Goal: Complete application form

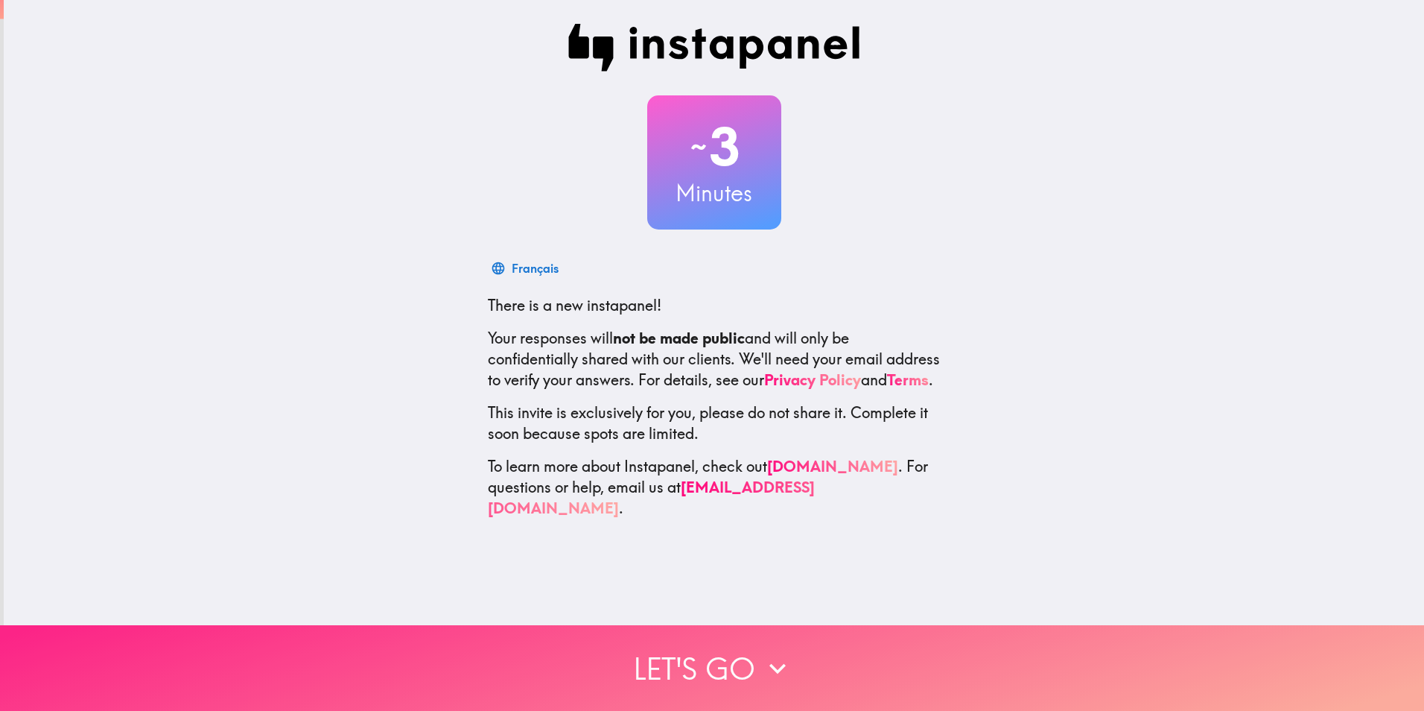
click at [733, 656] on button "Let's go" at bounding box center [712, 668] width 1424 height 86
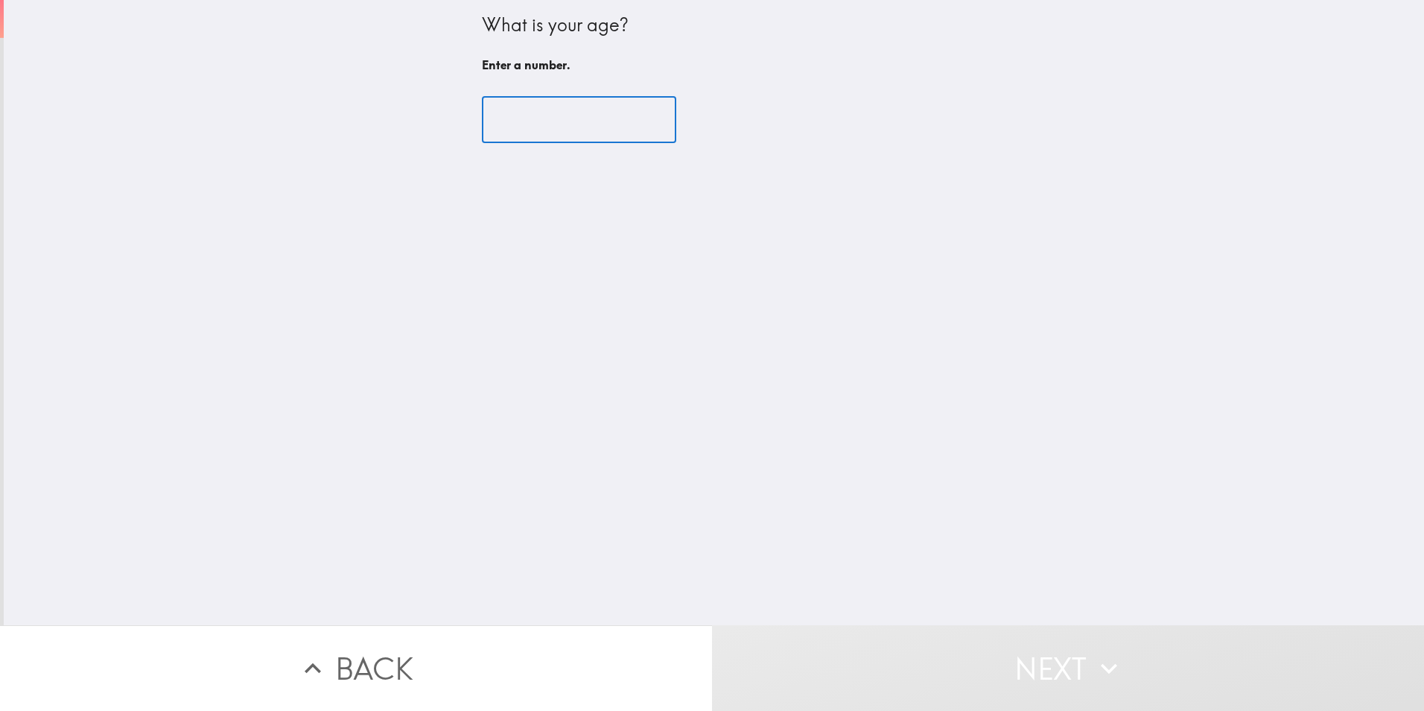
click at [536, 118] on input "number" at bounding box center [579, 120] width 194 height 46
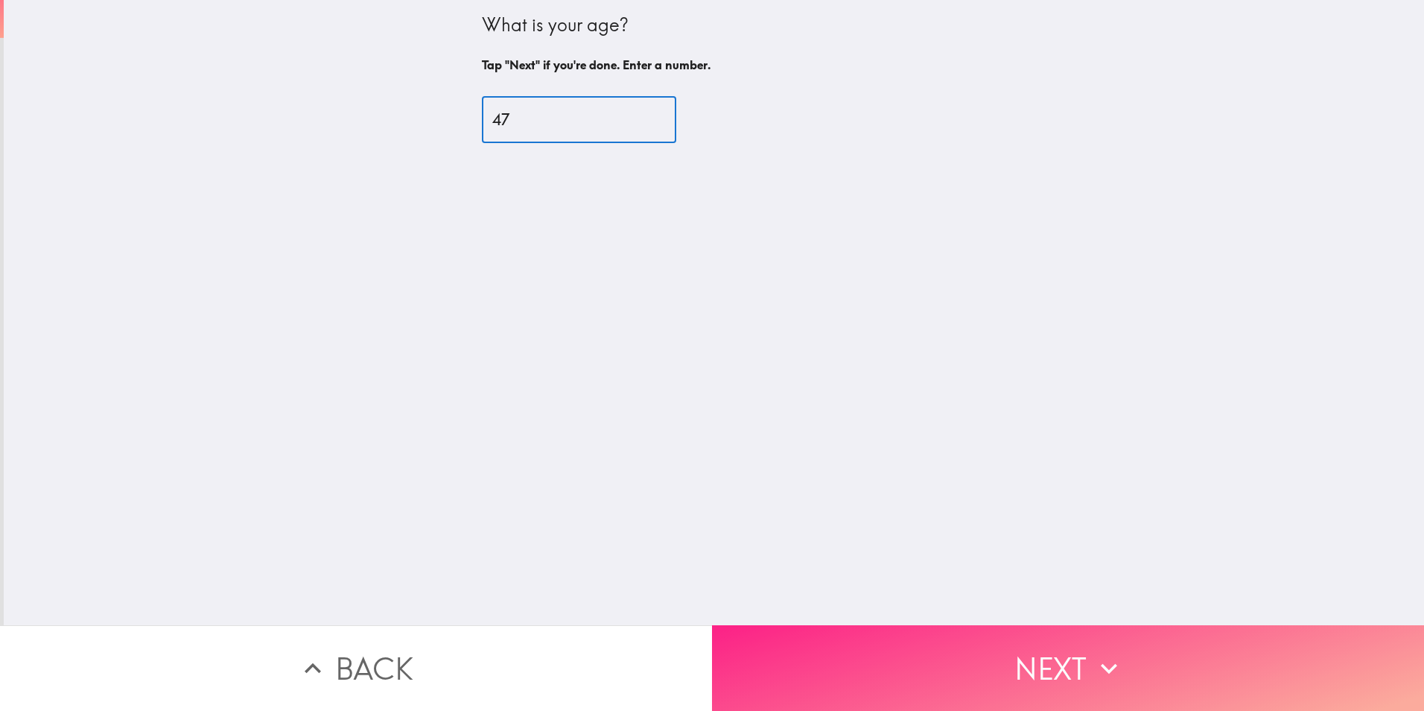
type input "47"
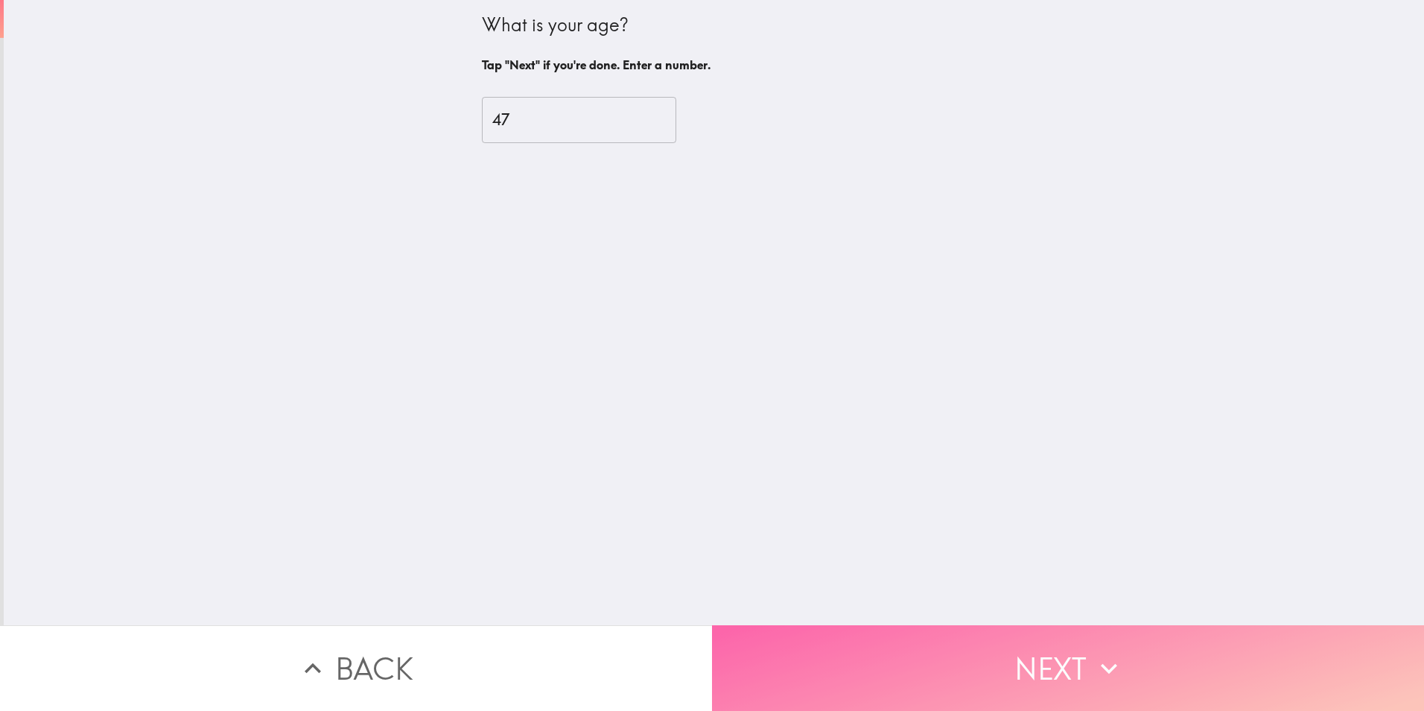
click at [934, 656] on button "Next" at bounding box center [1068, 668] width 712 height 86
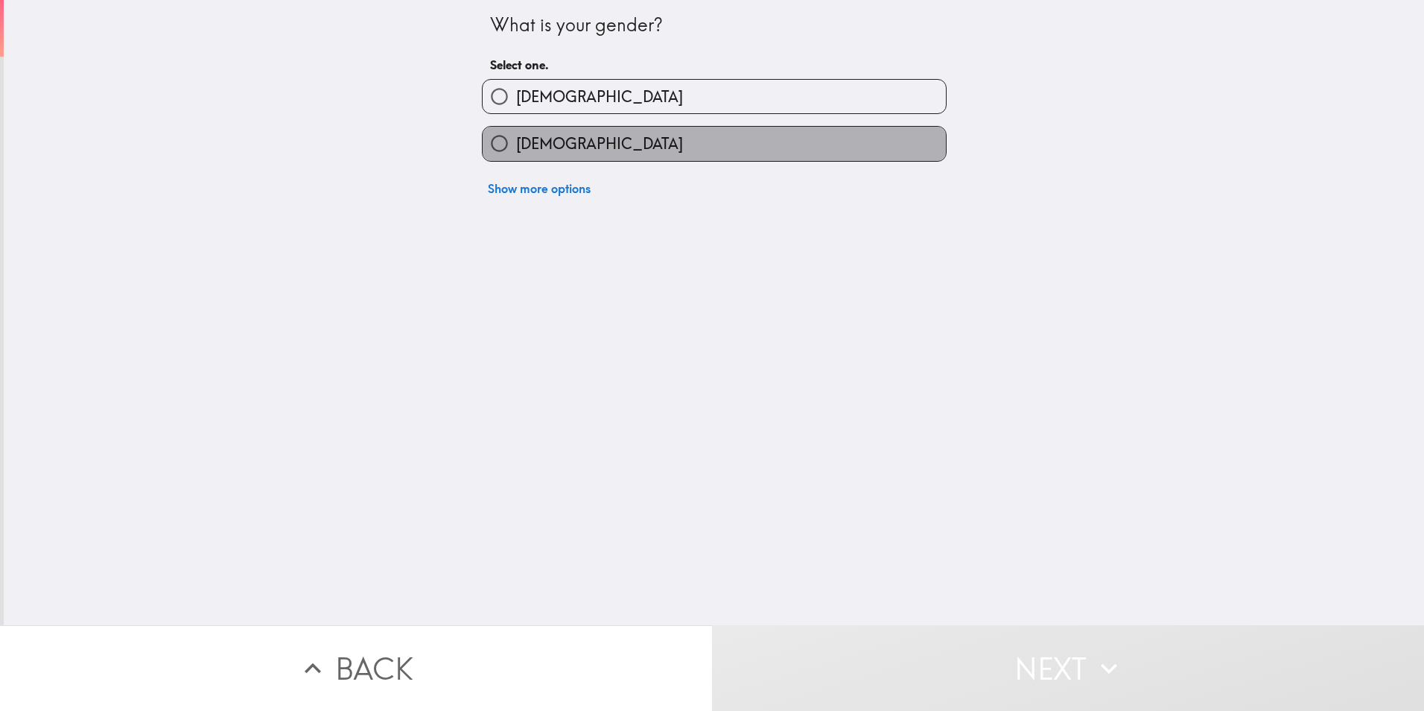
click at [604, 142] on label "[DEMOGRAPHIC_DATA]" at bounding box center [714, 144] width 463 height 34
click at [516, 142] on input "[DEMOGRAPHIC_DATA]" at bounding box center [500, 144] width 34 height 34
radio input "true"
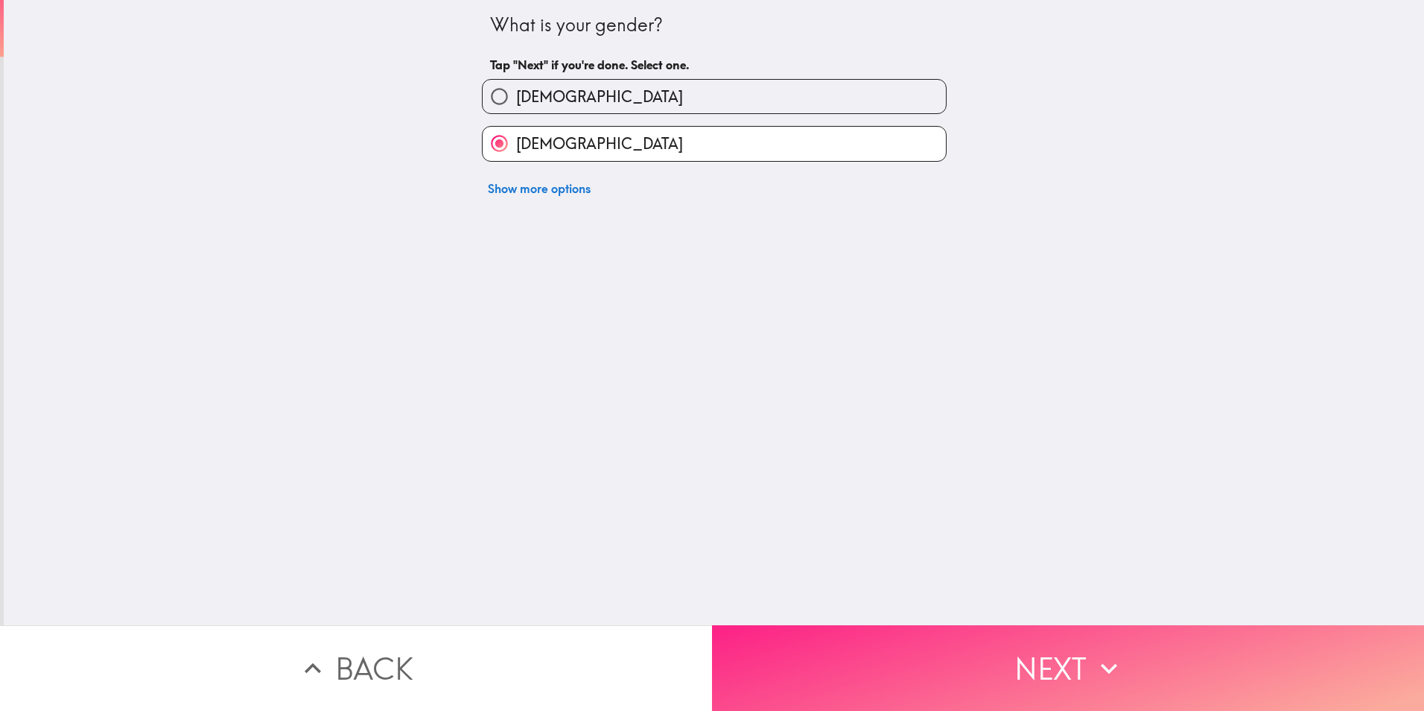
click at [886, 658] on button "Next" at bounding box center [1068, 668] width 712 height 86
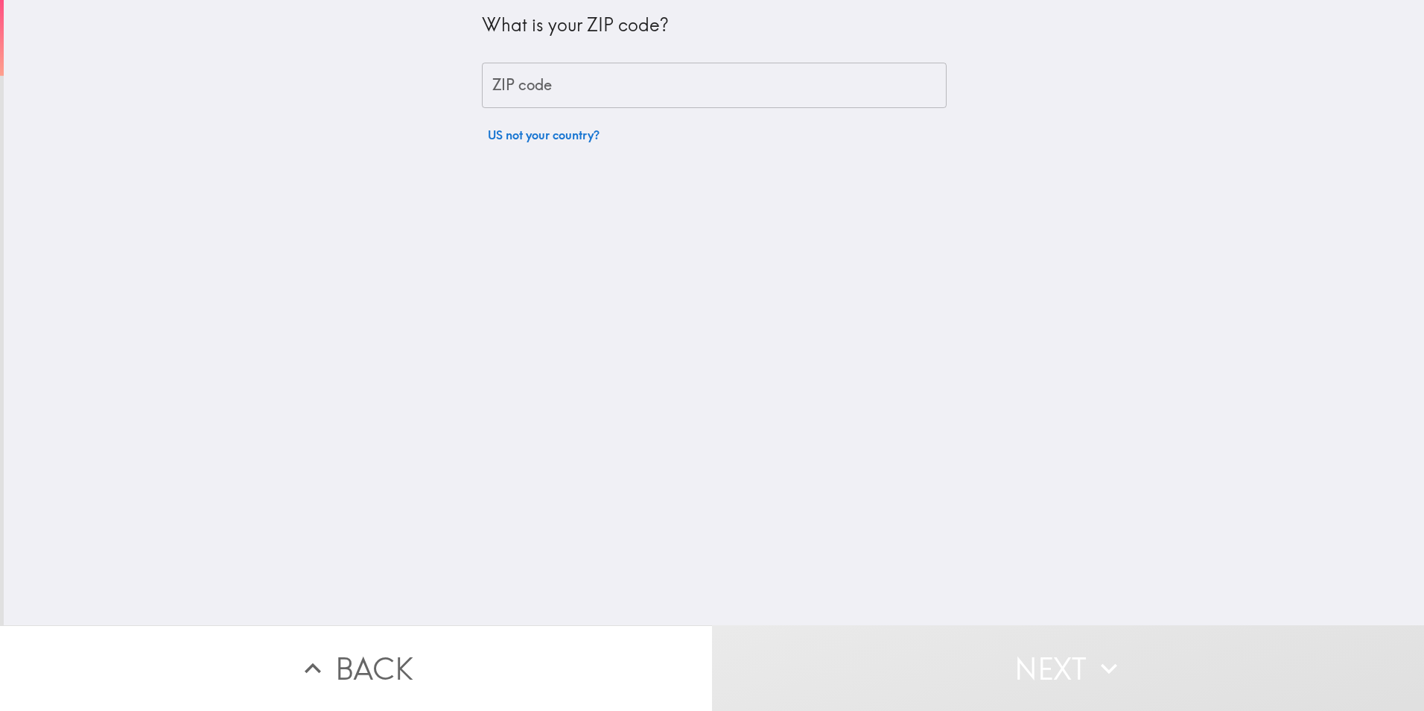
click at [507, 80] on input "ZIP code" at bounding box center [714, 86] width 465 height 46
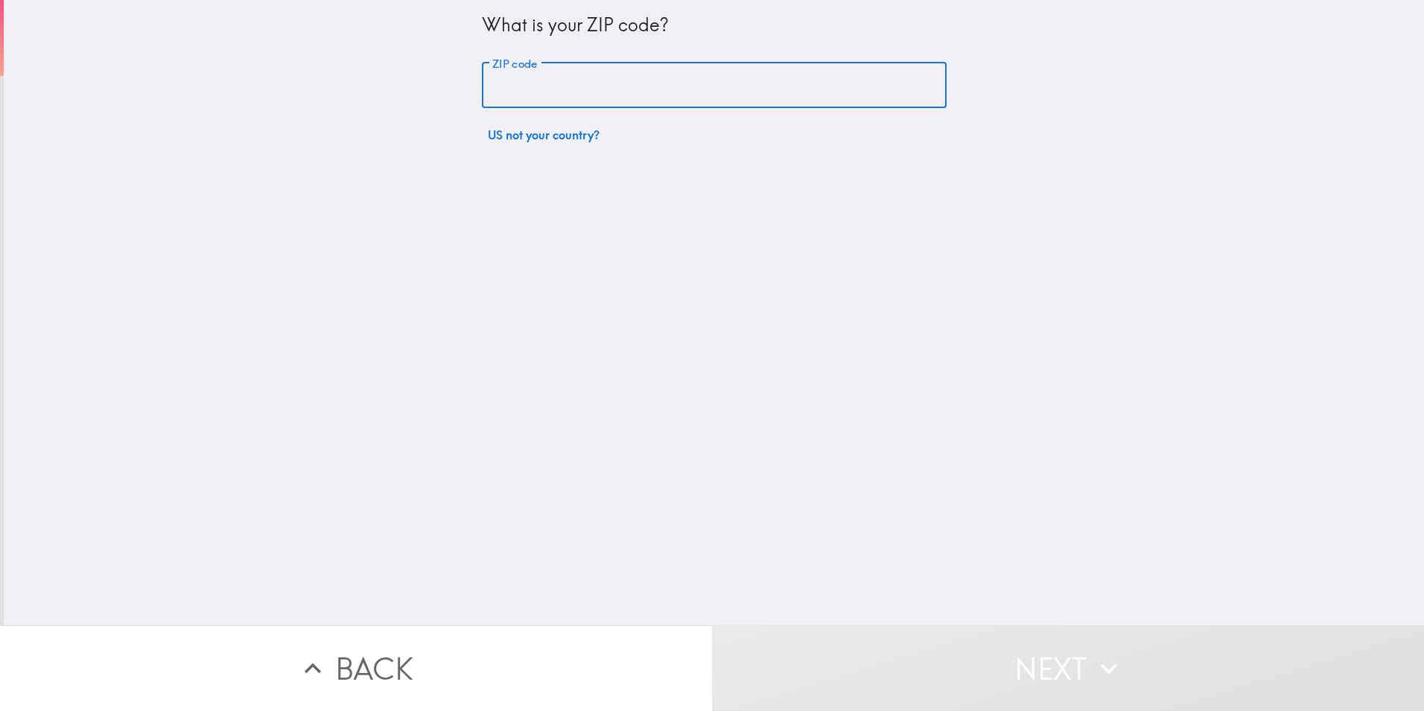
type input "11223"
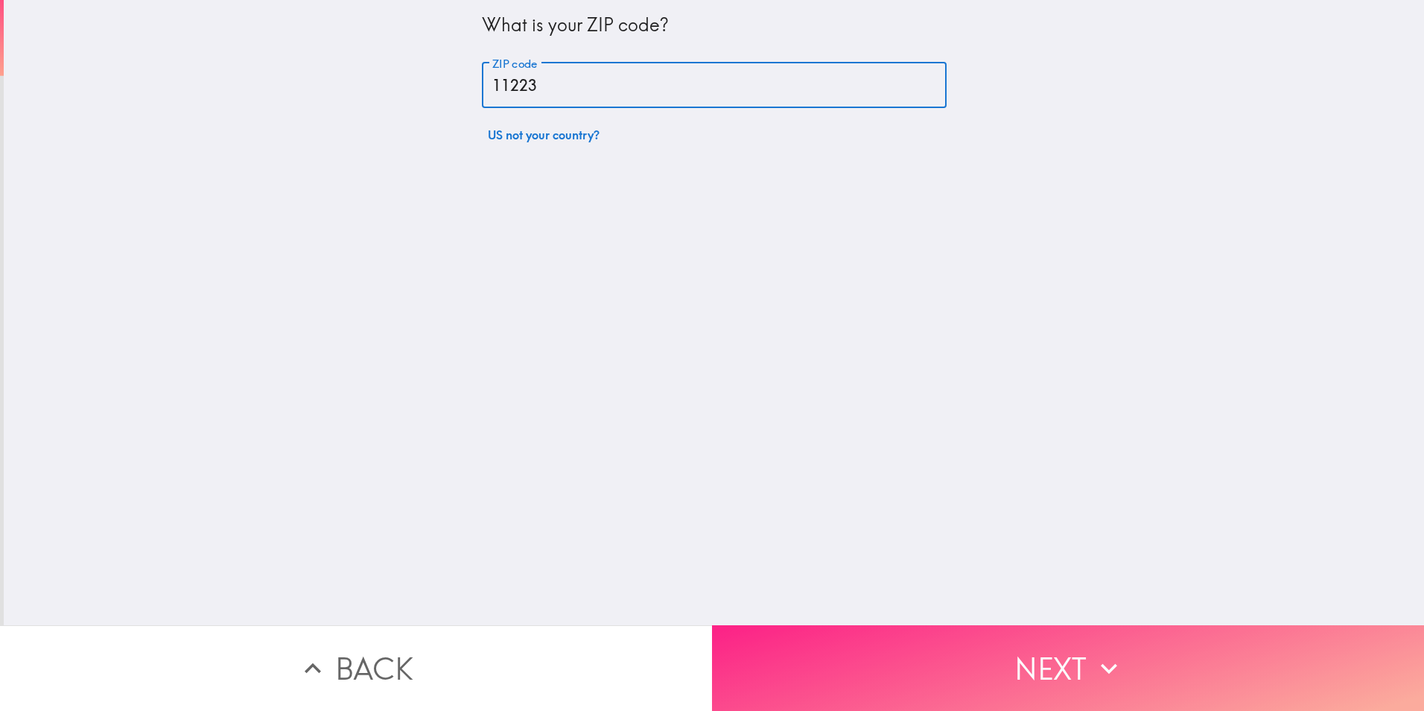
click at [890, 662] on button "Next" at bounding box center [1068, 668] width 712 height 86
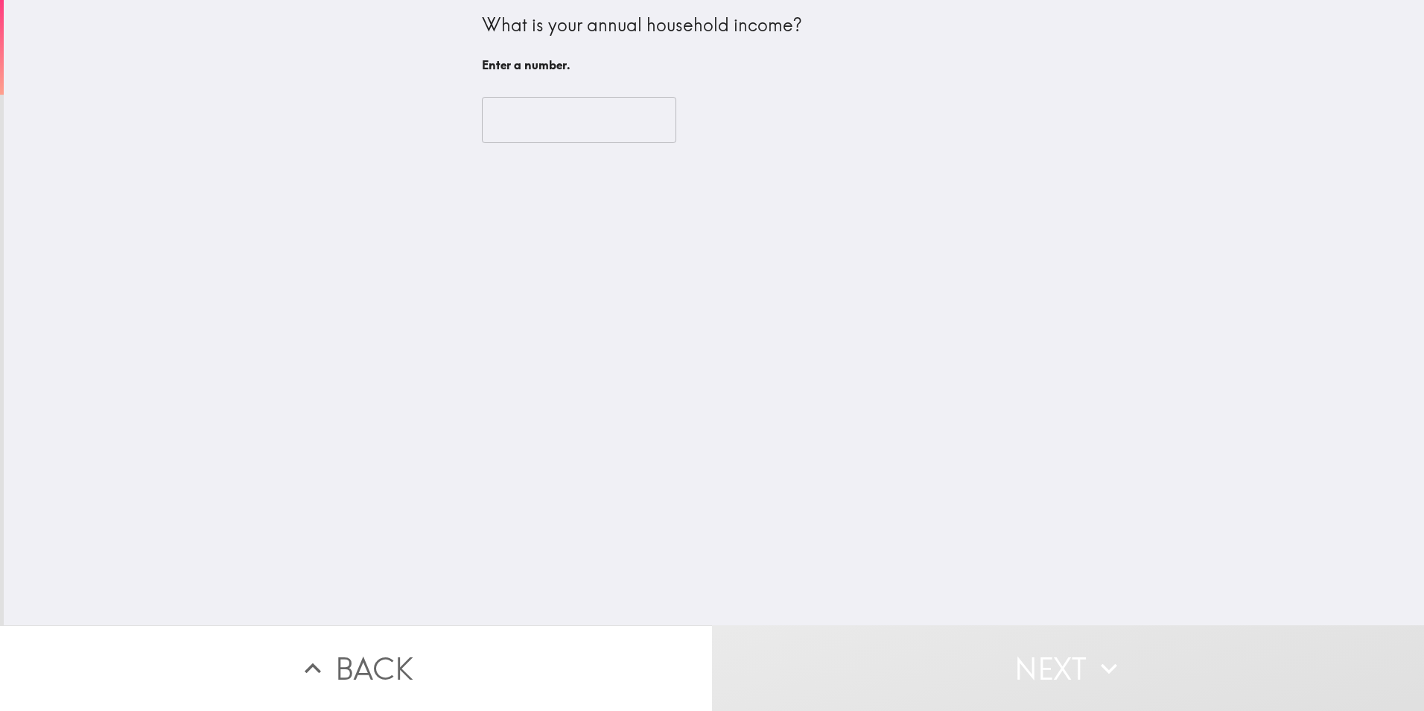
click at [527, 127] on input "number" at bounding box center [579, 120] width 194 height 46
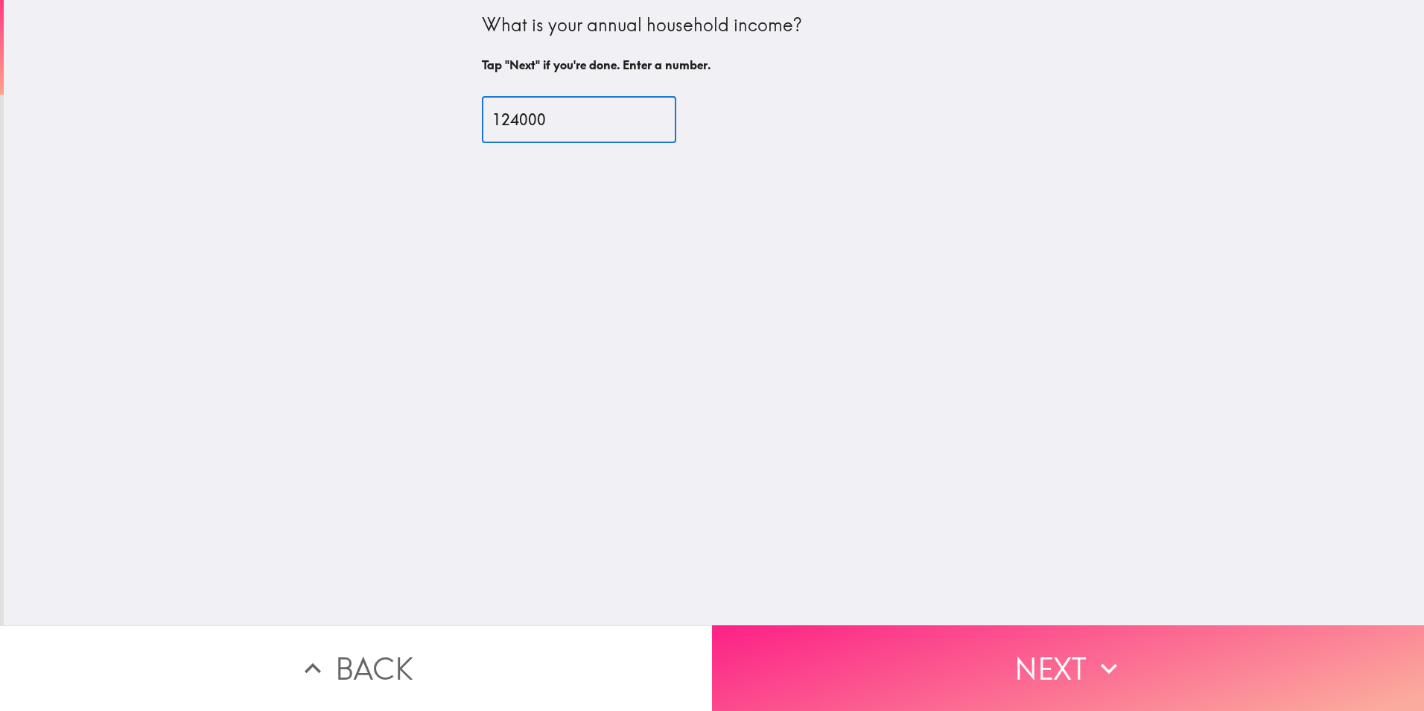
type input "124000"
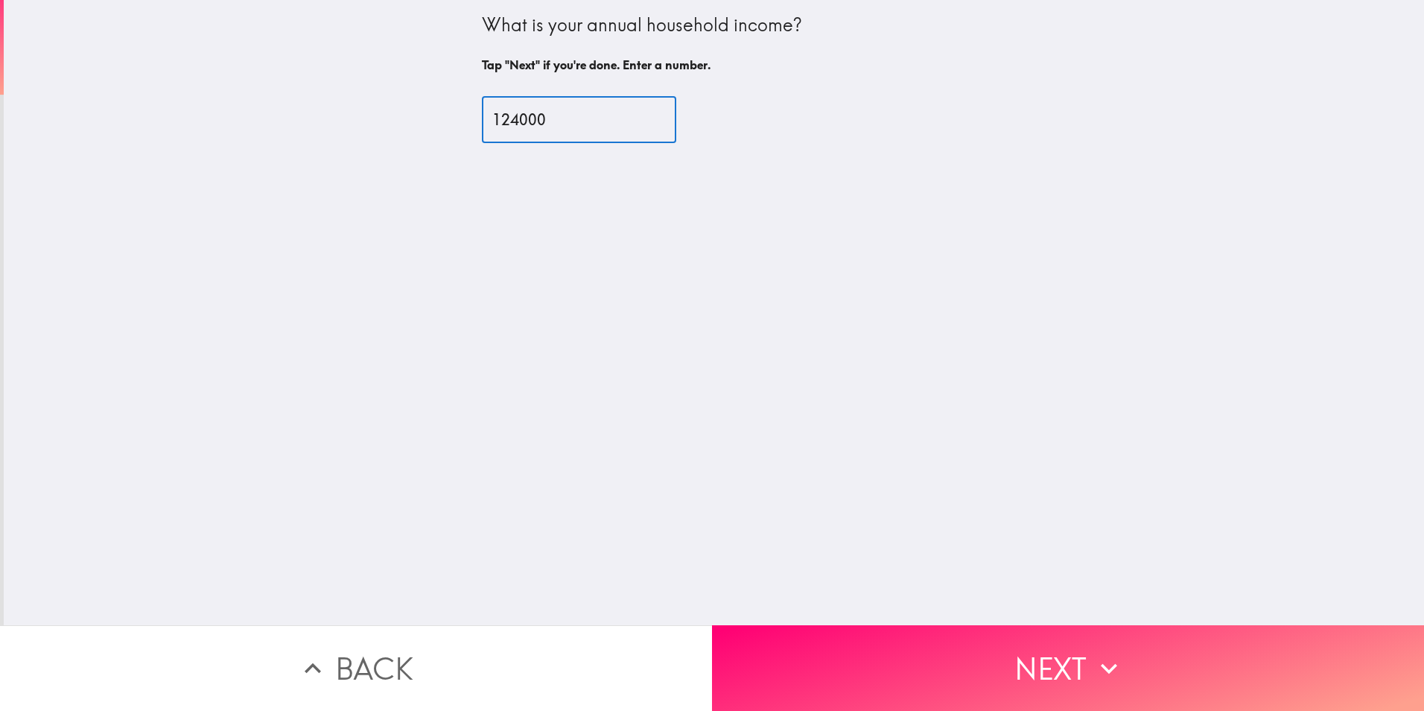
click at [991, 677] on button "Next" at bounding box center [1068, 668] width 712 height 86
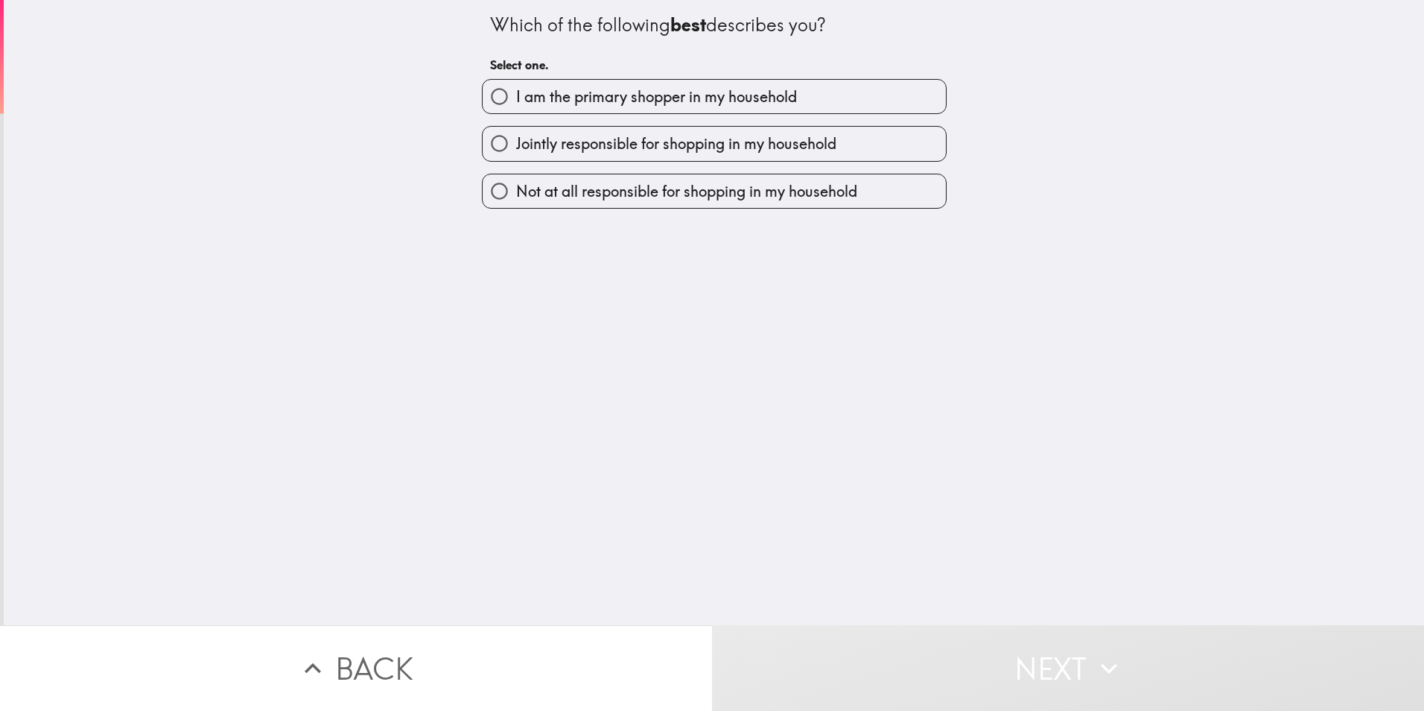
click at [629, 91] on span "I am the primary shopper in my household" at bounding box center [656, 96] width 281 height 21
click at [516, 91] on input "I am the primary shopper in my household" at bounding box center [500, 97] width 34 height 34
radio input "true"
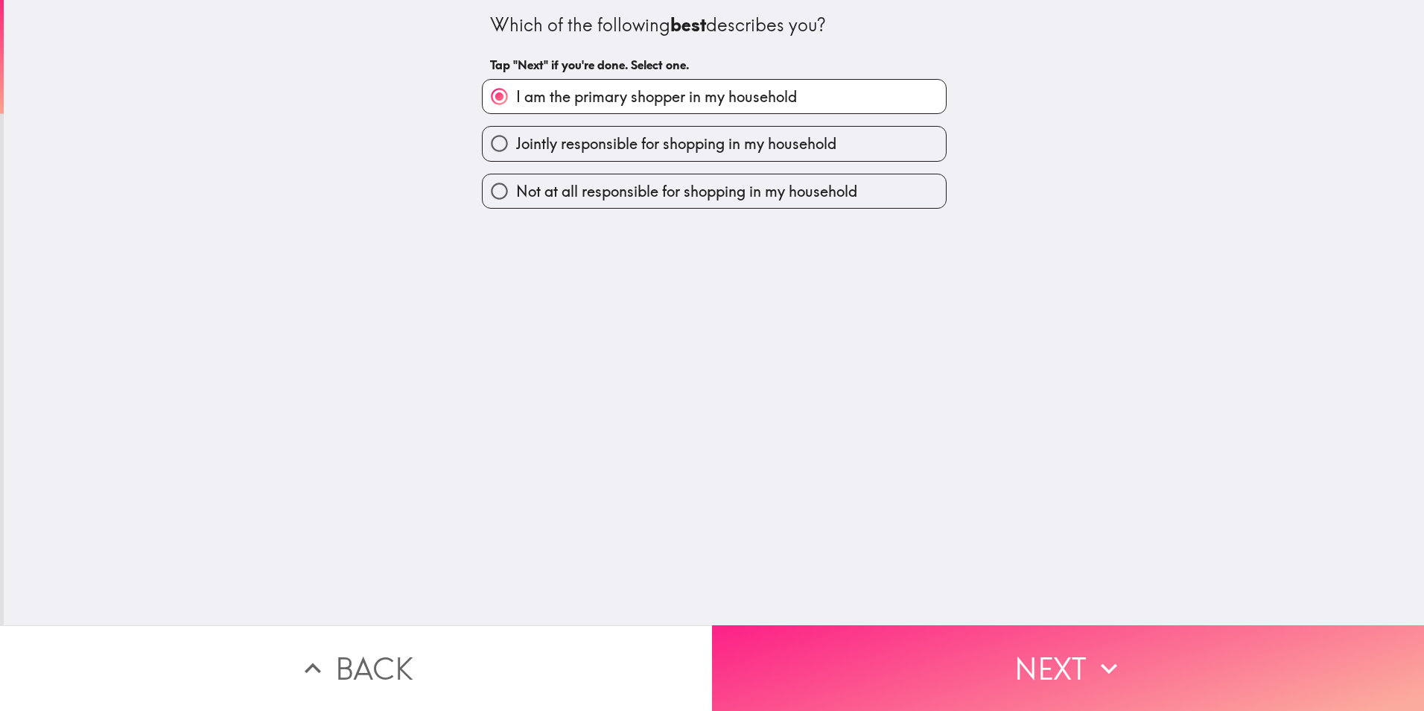
click at [975, 644] on button "Next" at bounding box center [1068, 668] width 712 height 86
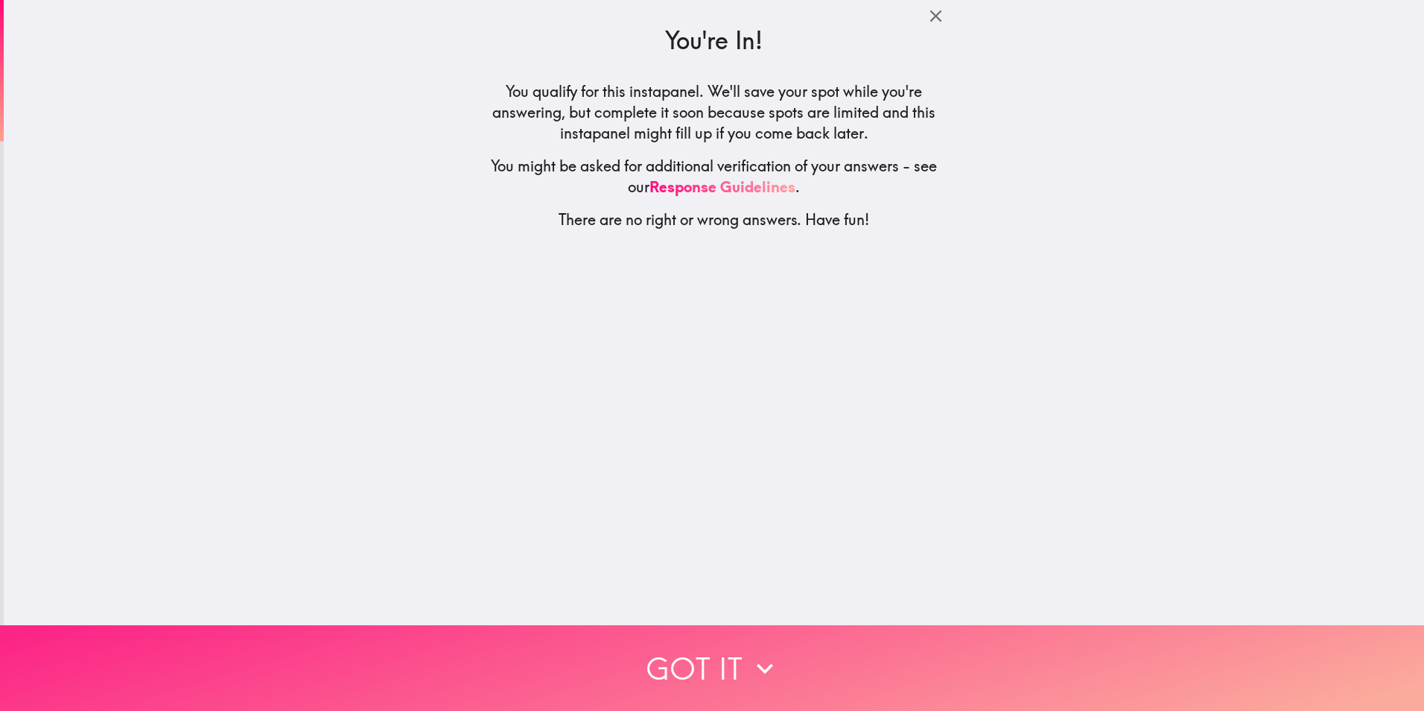
click at [720, 643] on button "Got it" at bounding box center [712, 668] width 1424 height 86
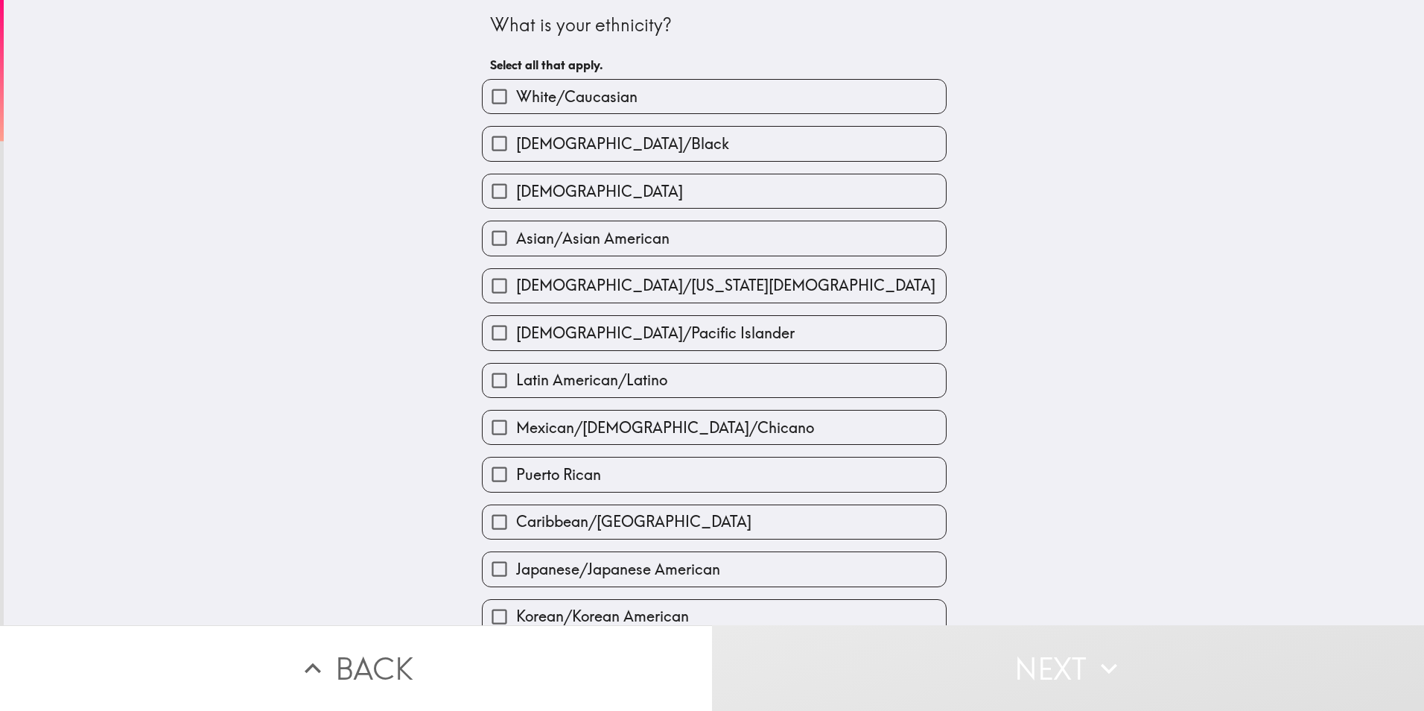
click at [571, 242] on span "Asian/Asian American" at bounding box center [592, 238] width 153 height 21
click at [516, 242] on input "Asian/Asian American" at bounding box center [500, 238] width 34 height 34
checkbox input "true"
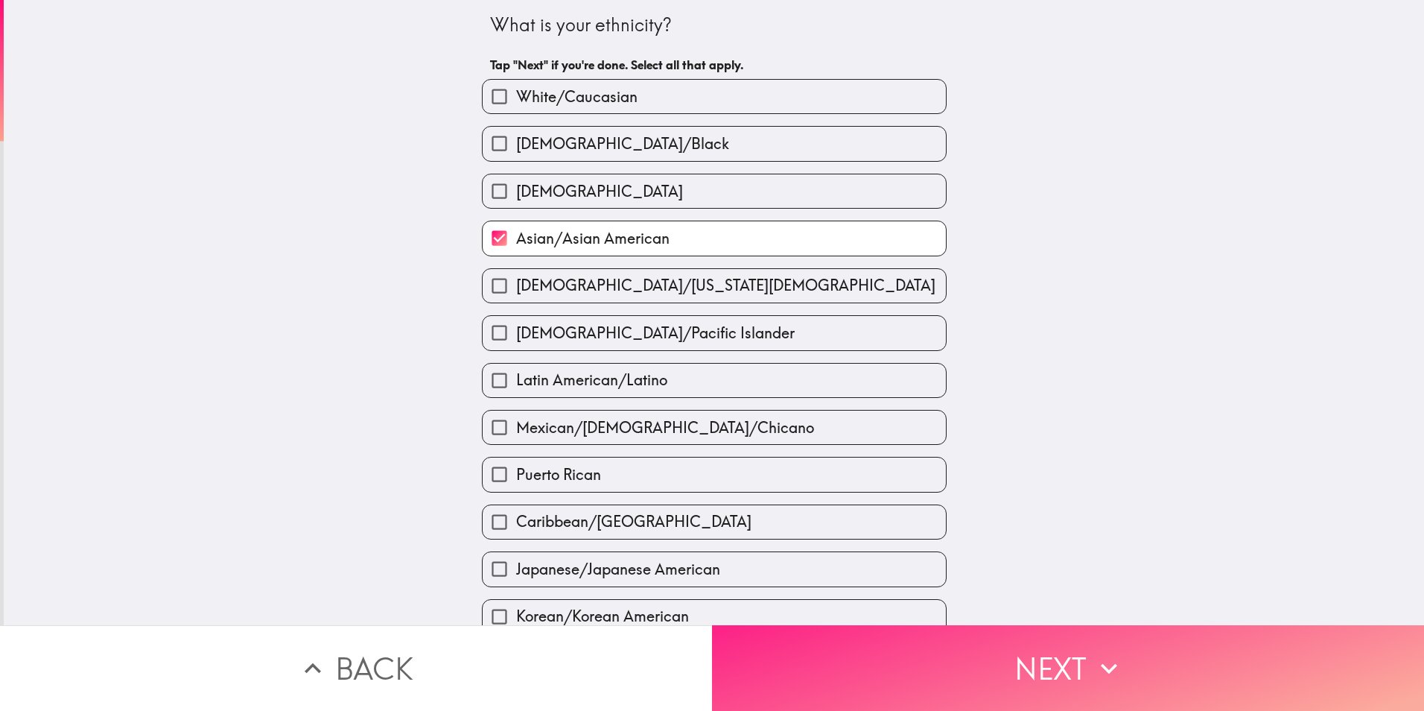
click at [825, 684] on button "Next" at bounding box center [1068, 668] width 712 height 86
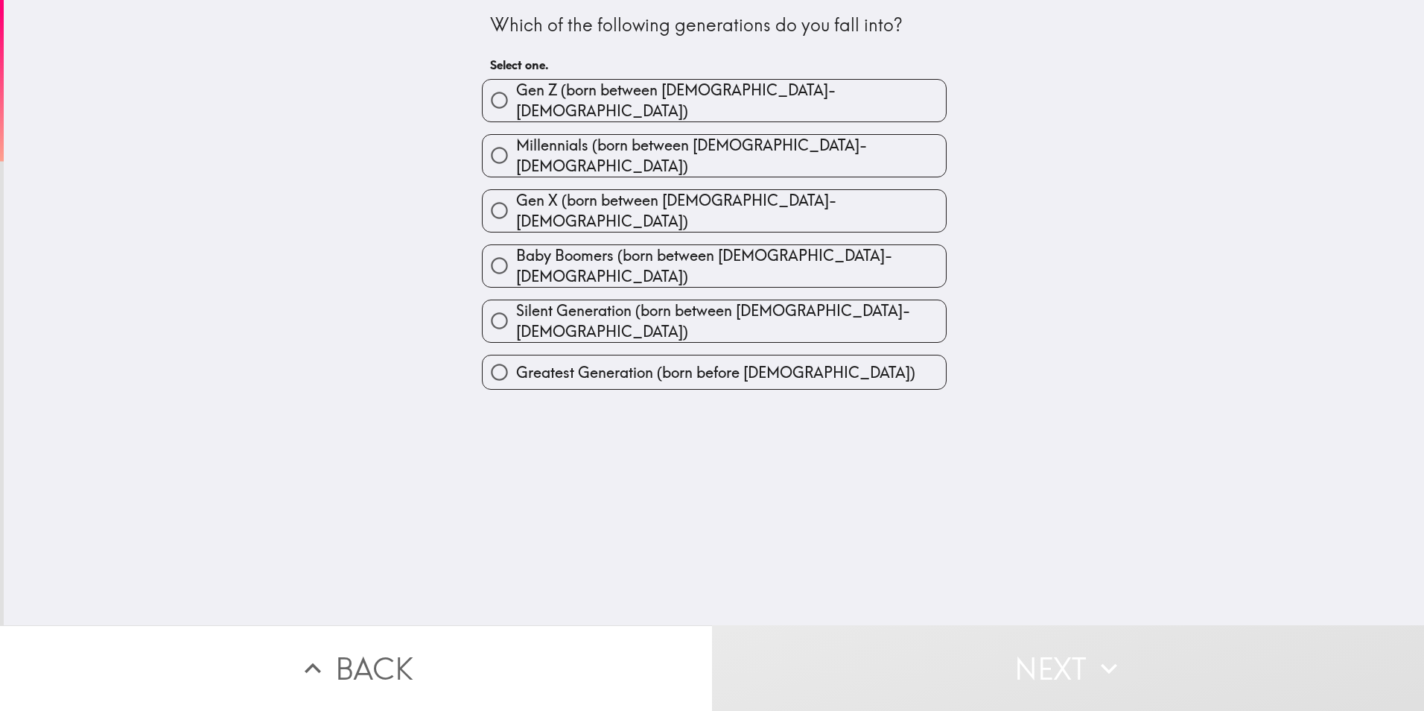
click at [573, 200] on span "Gen X (born between [DEMOGRAPHIC_DATA]-[DEMOGRAPHIC_DATA])" at bounding box center [731, 211] width 430 height 42
click at [516, 200] on input "Gen X (born between [DEMOGRAPHIC_DATA]-[DEMOGRAPHIC_DATA])" at bounding box center [500, 211] width 34 height 34
radio input "true"
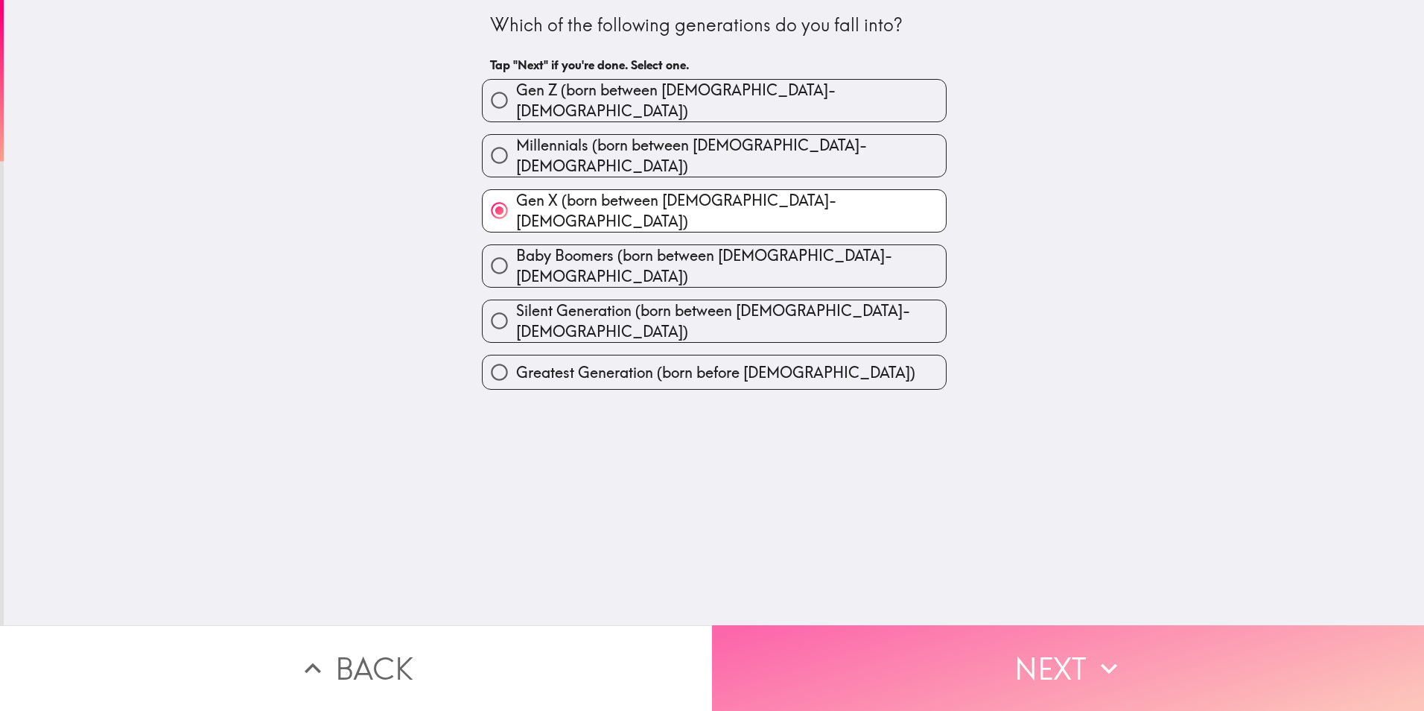
click at [939, 659] on button "Next" at bounding box center [1068, 668] width 712 height 86
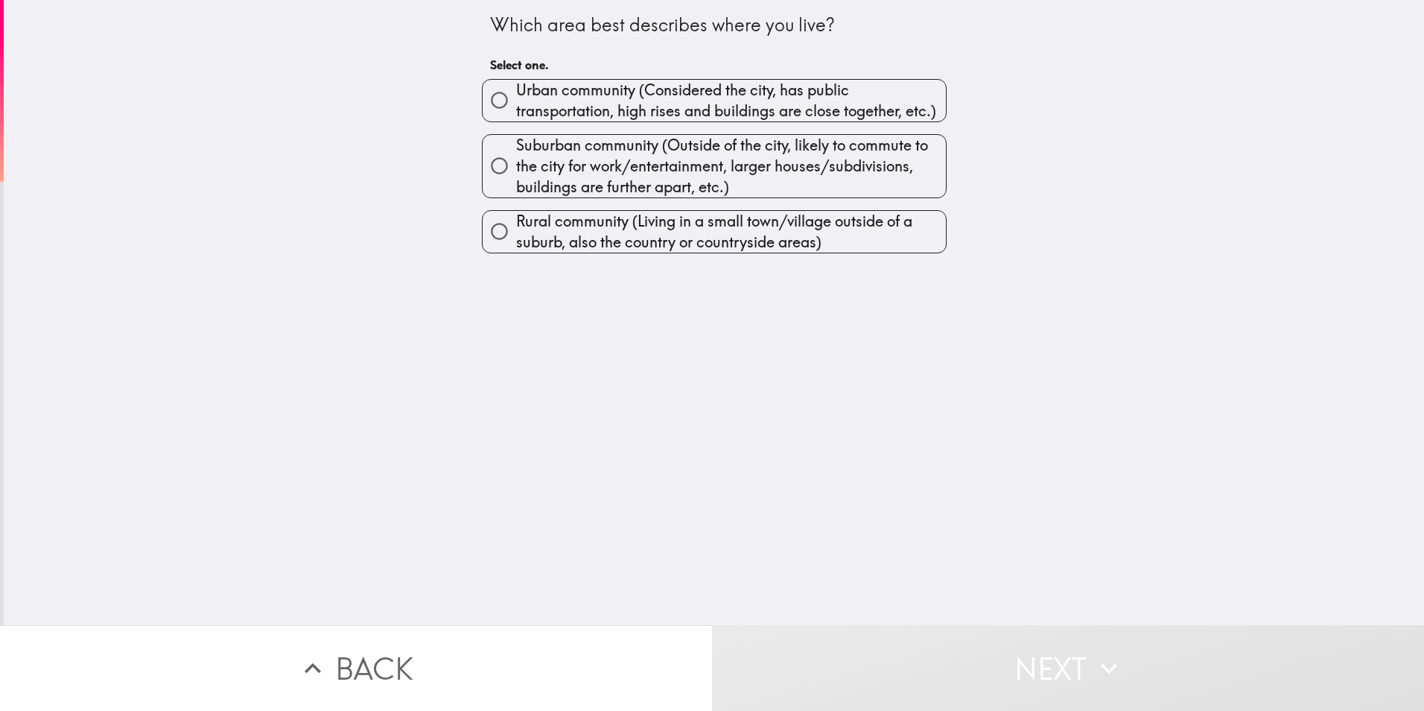
click at [544, 101] on span "Urban community (Considered the city, has public transportation, high rises and…" at bounding box center [731, 101] width 430 height 42
click at [516, 101] on input "Urban community (Considered the city, has public transportation, high rises and…" at bounding box center [500, 100] width 34 height 34
radio input "true"
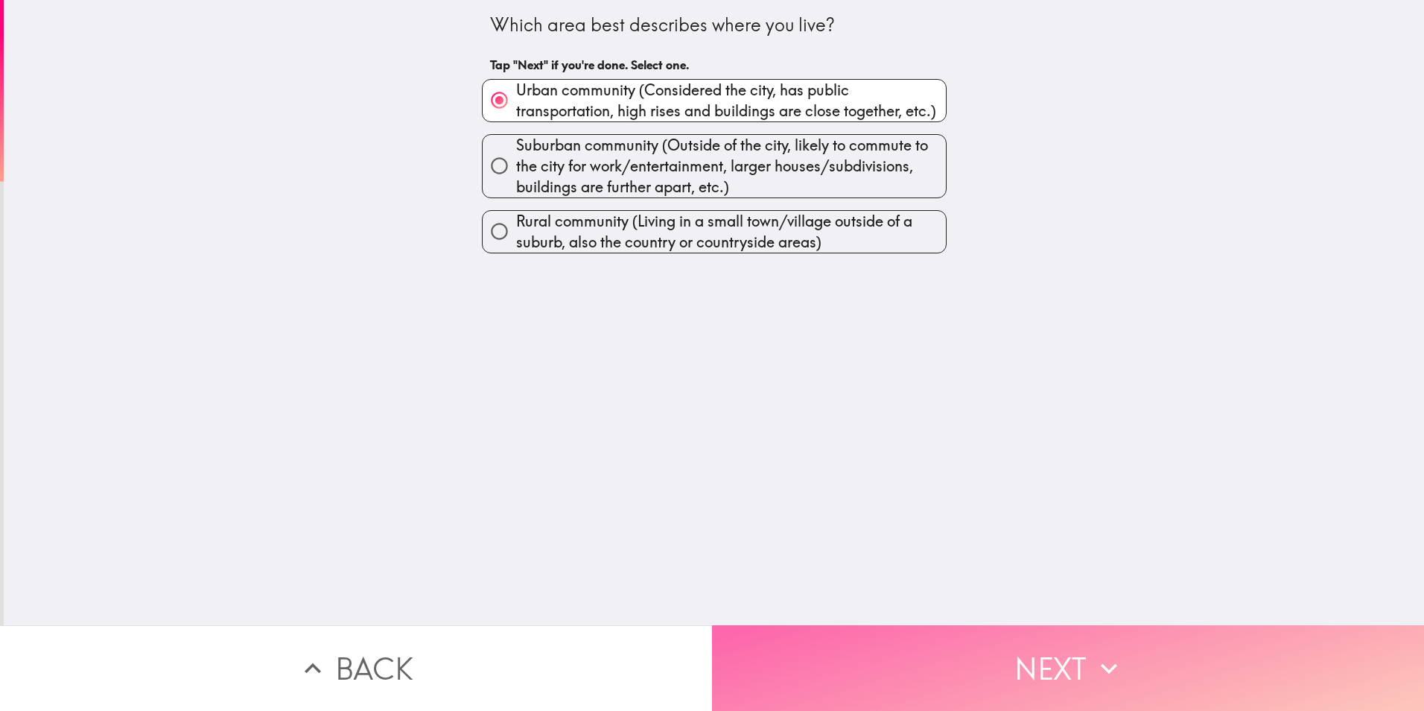
click at [898, 661] on button "Next" at bounding box center [1068, 668] width 712 height 86
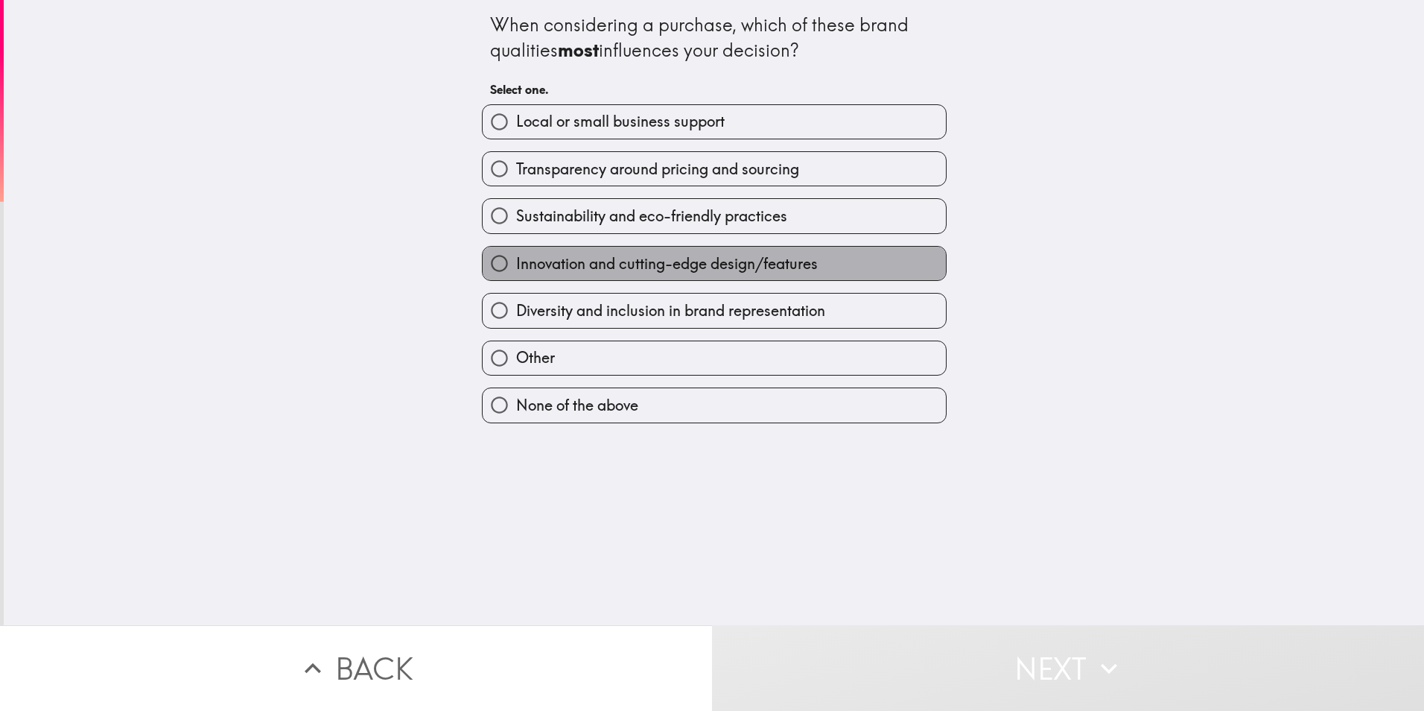
click at [560, 256] on span "Innovation and cutting-edge design/features" at bounding box center [667, 263] width 302 height 21
click at [516, 256] on input "Innovation and cutting-edge design/features" at bounding box center [500, 264] width 34 height 34
radio input "true"
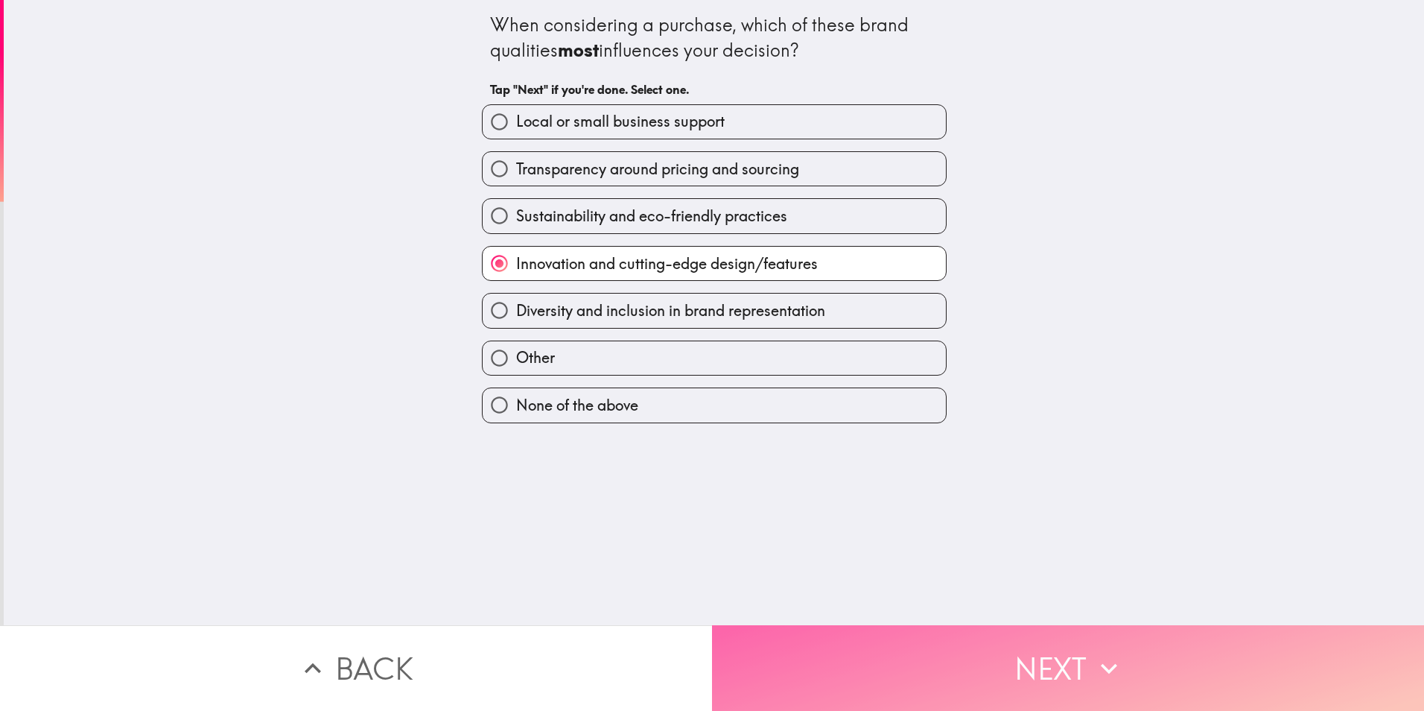
click at [936, 650] on button "Next" at bounding box center [1068, 668] width 712 height 86
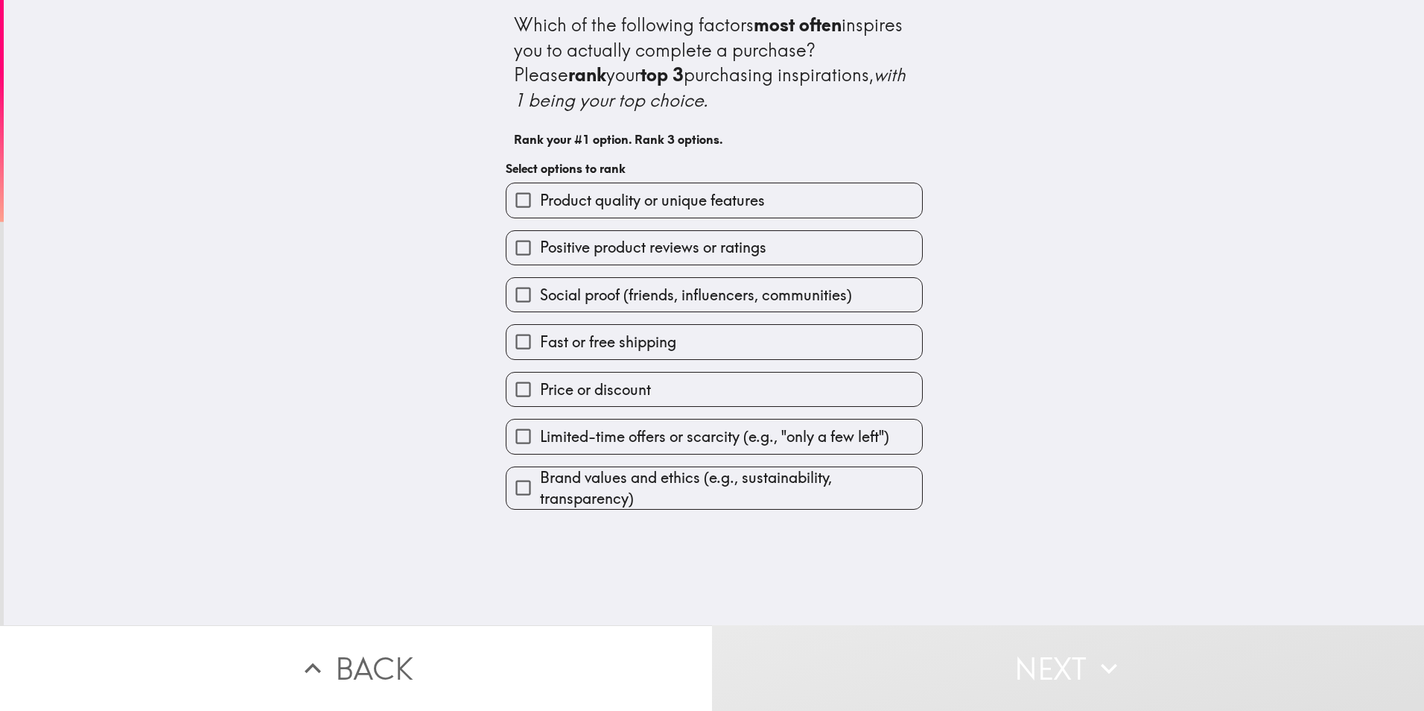
click at [650, 501] on span "Brand values and ethics (e.g., sustainability, transparency)" at bounding box center [731, 488] width 382 height 42
click at [540, 501] on input "Brand values and ethics (e.g., sustainability, transparency)" at bounding box center [524, 488] width 34 height 34
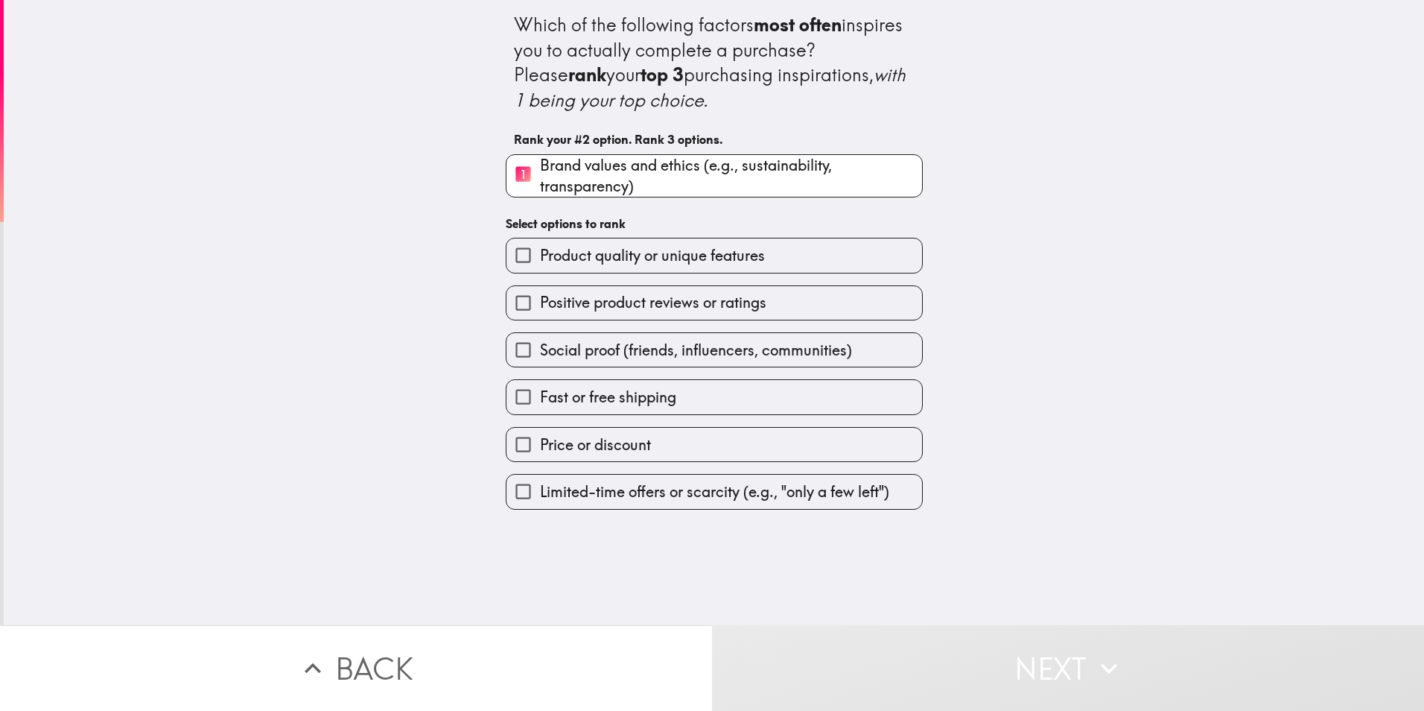
click at [604, 263] on span "Product quality or unique features" at bounding box center [652, 255] width 225 height 21
click at [540, 263] on input "Product quality or unique features" at bounding box center [524, 255] width 34 height 34
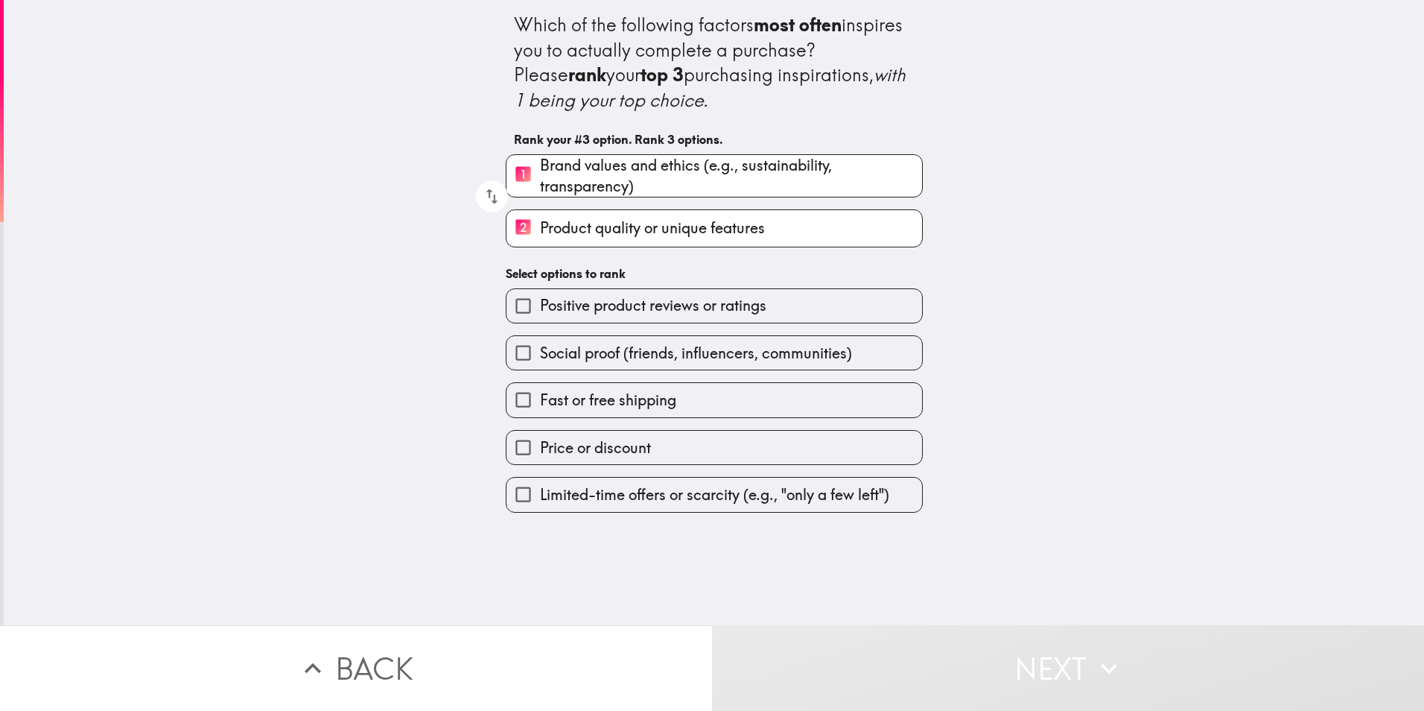
click at [612, 314] on span "Positive product reviews or ratings" at bounding box center [653, 305] width 226 height 21
click at [540, 314] on input "Positive product reviews or ratings" at bounding box center [524, 306] width 34 height 34
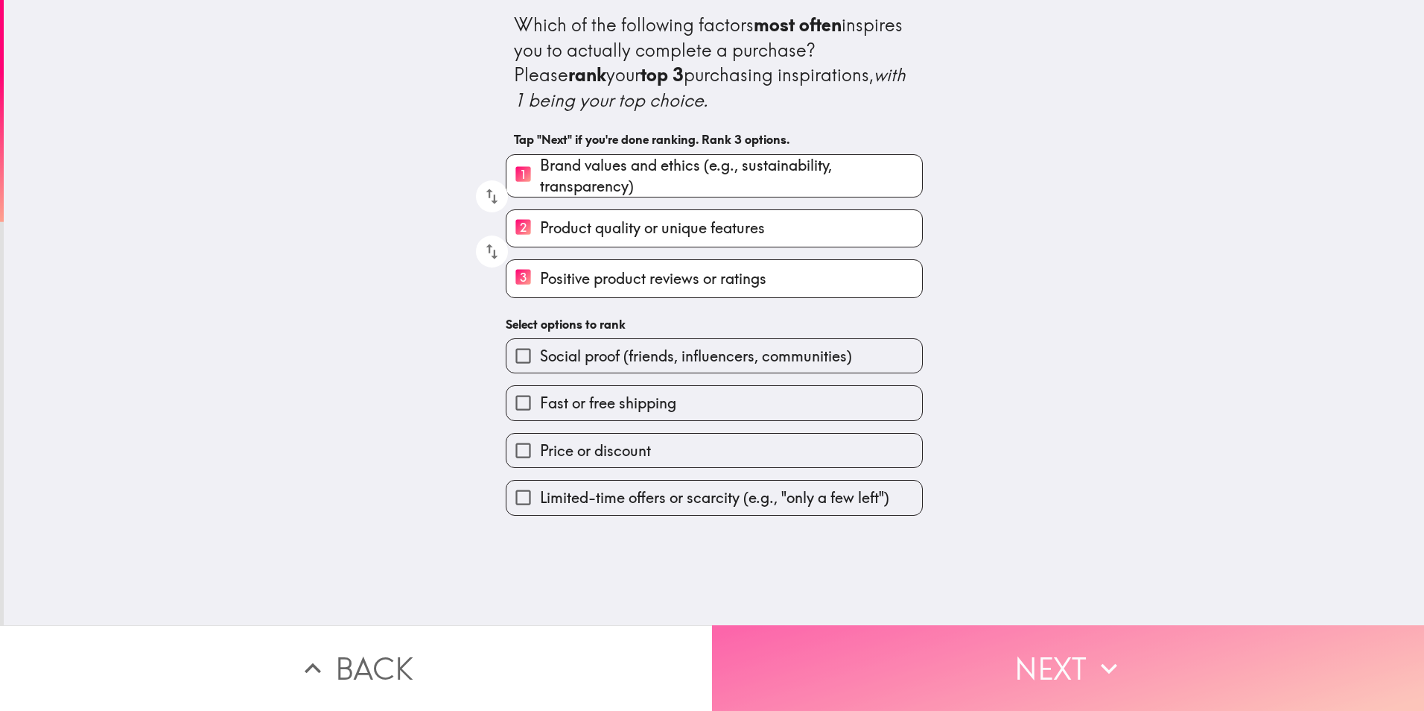
click at [983, 675] on button "Next" at bounding box center [1068, 668] width 712 height 86
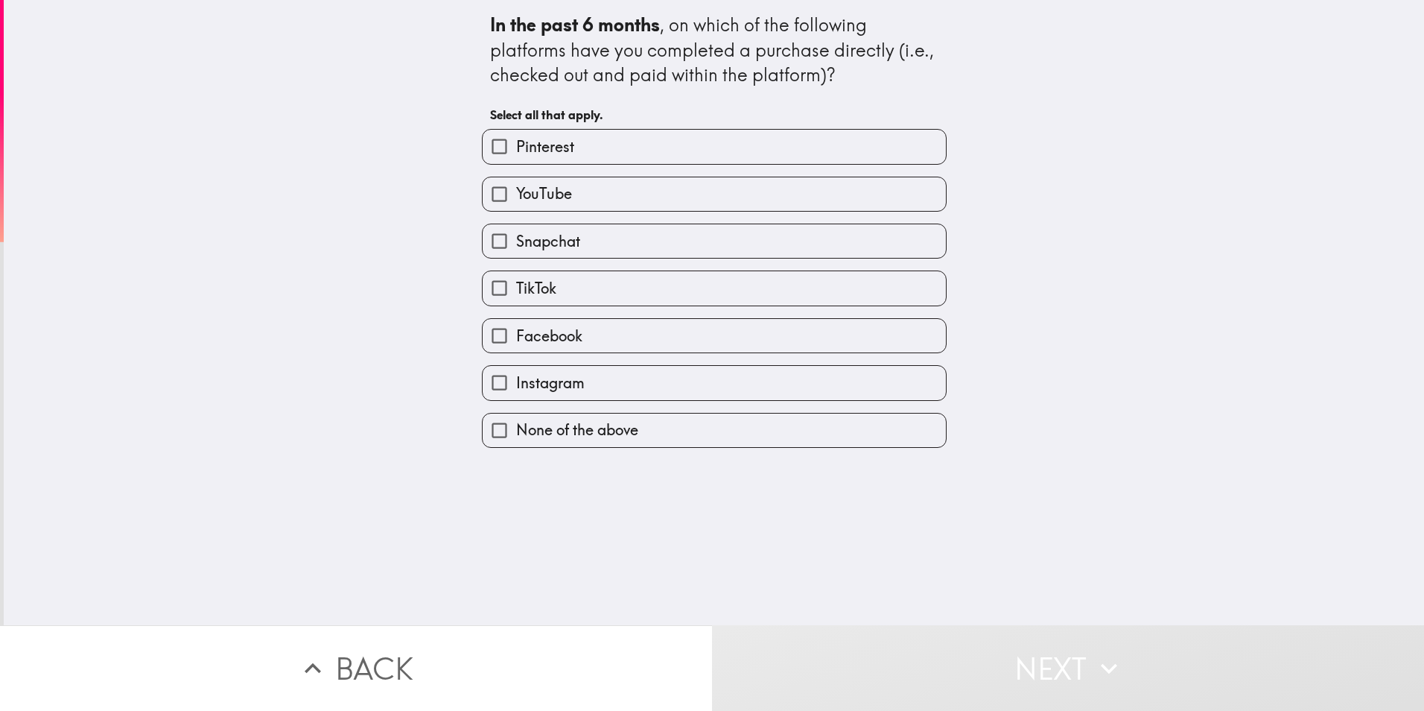
click at [601, 340] on label "Facebook" at bounding box center [714, 336] width 463 height 34
click at [516, 340] on input "Facebook" at bounding box center [500, 336] width 34 height 34
checkbox input "true"
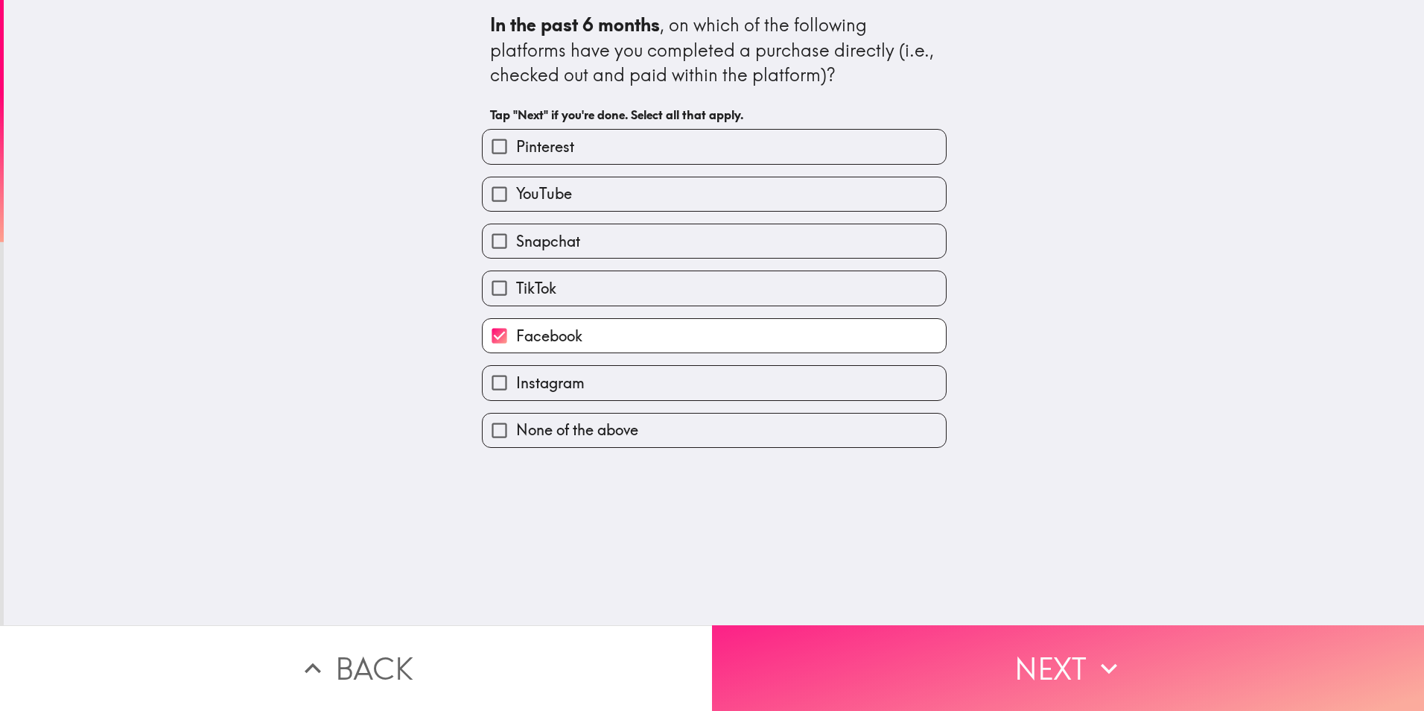
click at [831, 662] on button "Next" at bounding box center [1068, 668] width 712 height 86
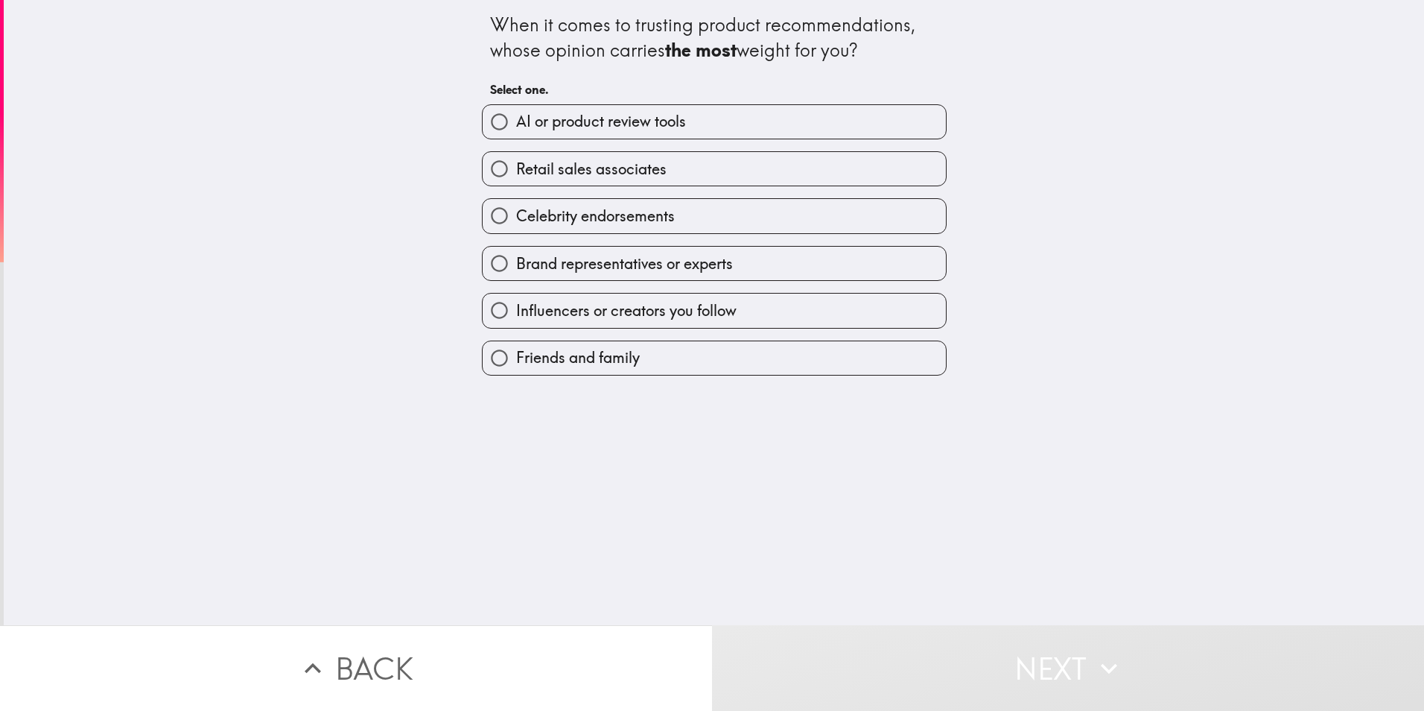
click at [769, 266] on label "Brand representatives or experts" at bounding box center [714, 264] width 463 height 34
click at [516, 266] on input "Brand representatives or experts" at bounding box center [500, 264] width 34 height 34
radio input "true"
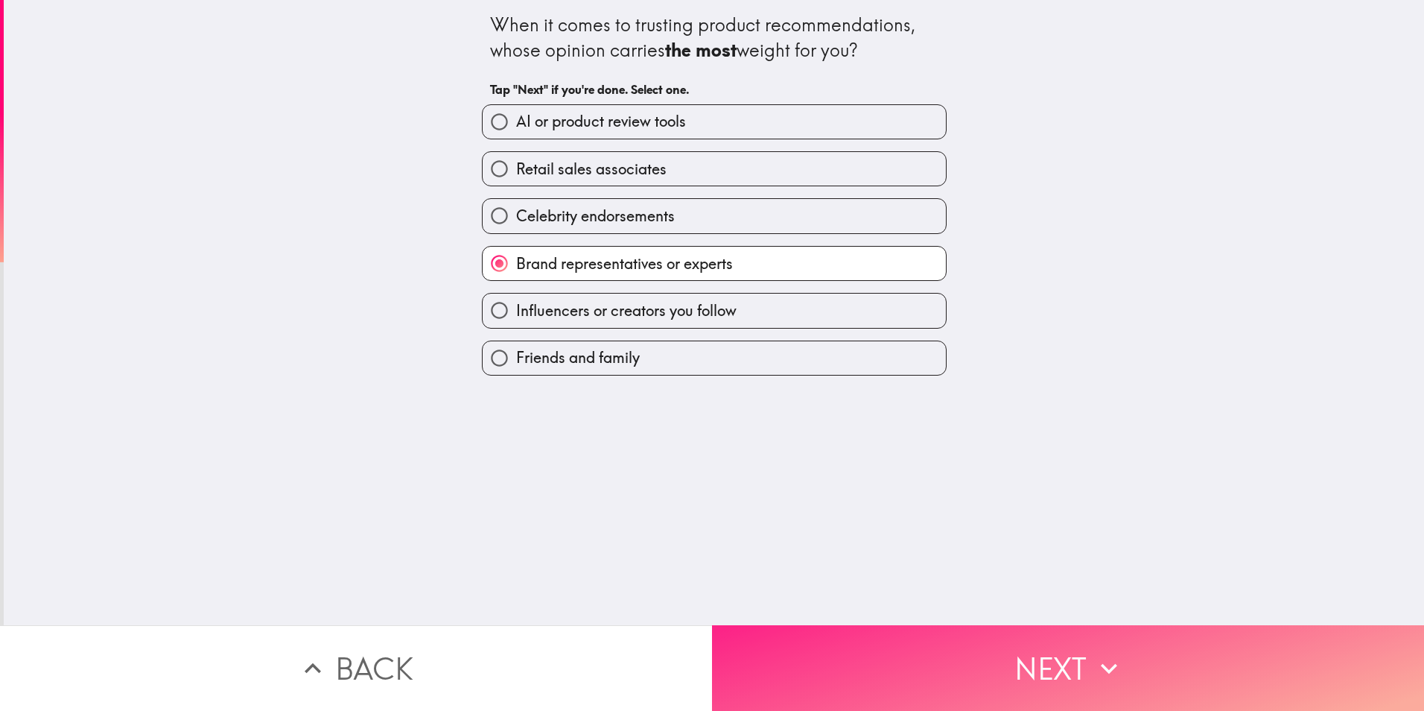
click at [904, 653] on button "Next" at bounding box center [1068, 668] width 712 height 86
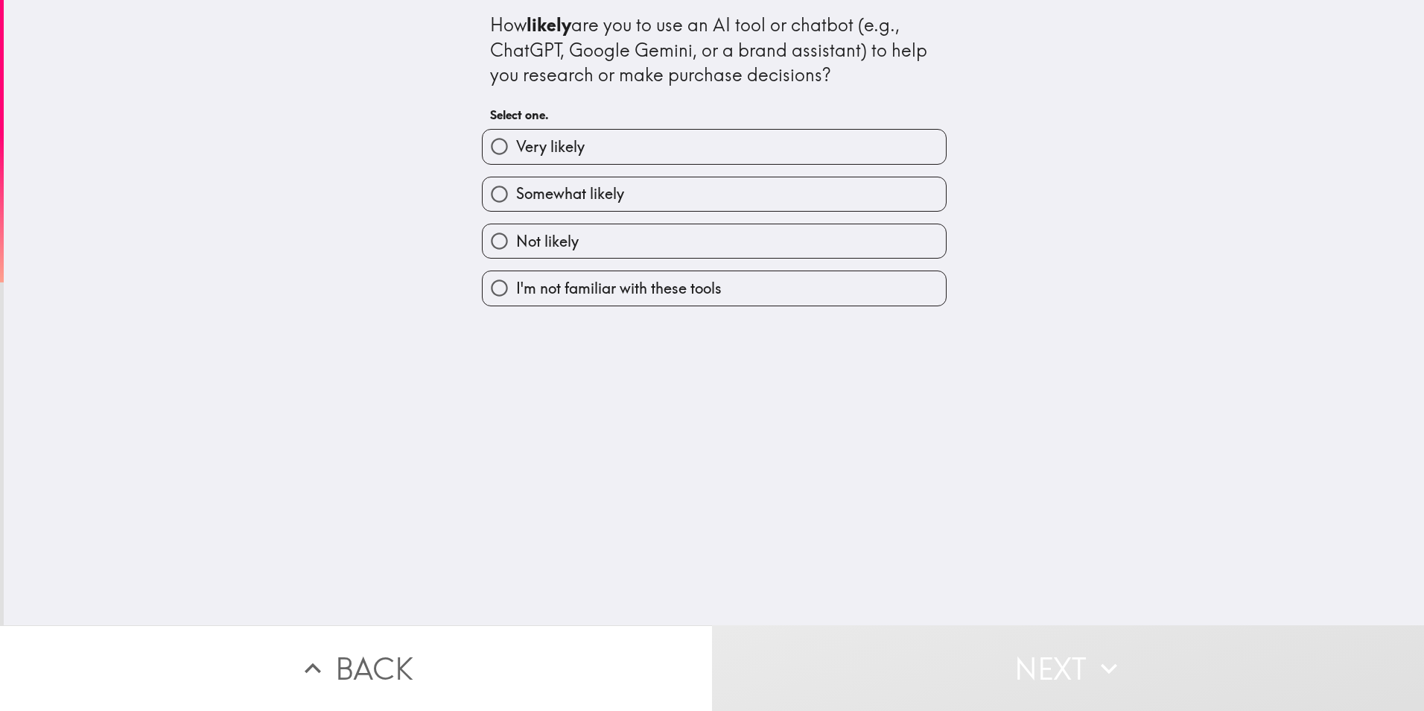
click at [601, 147] on label "Very likely" at bounding box center [714, 147] width 463 height 34
click at [516, 147] on input "Very likely" at bounding box center [500, 147] width 34 height 34
radio input "true"
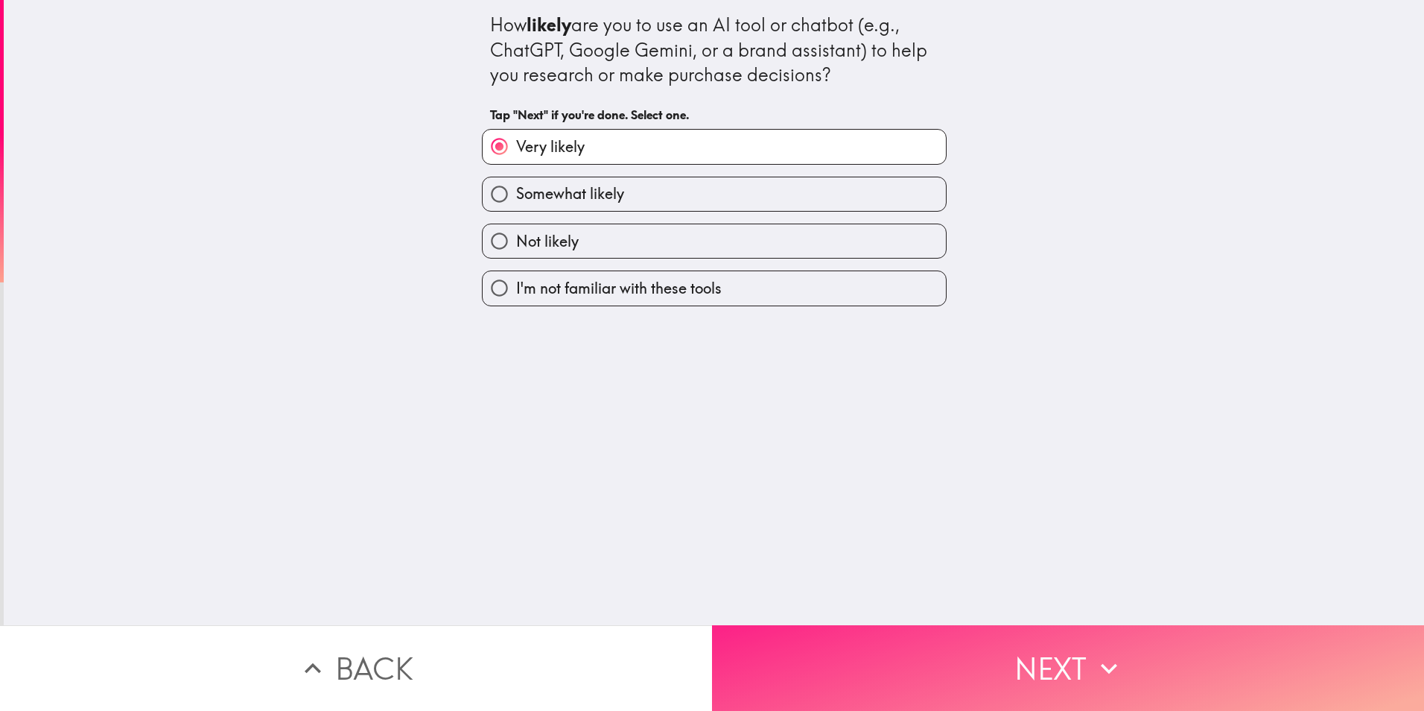
click at [896, 652] on button "Next" at bounding box center [1068, 668] width 712 height 86
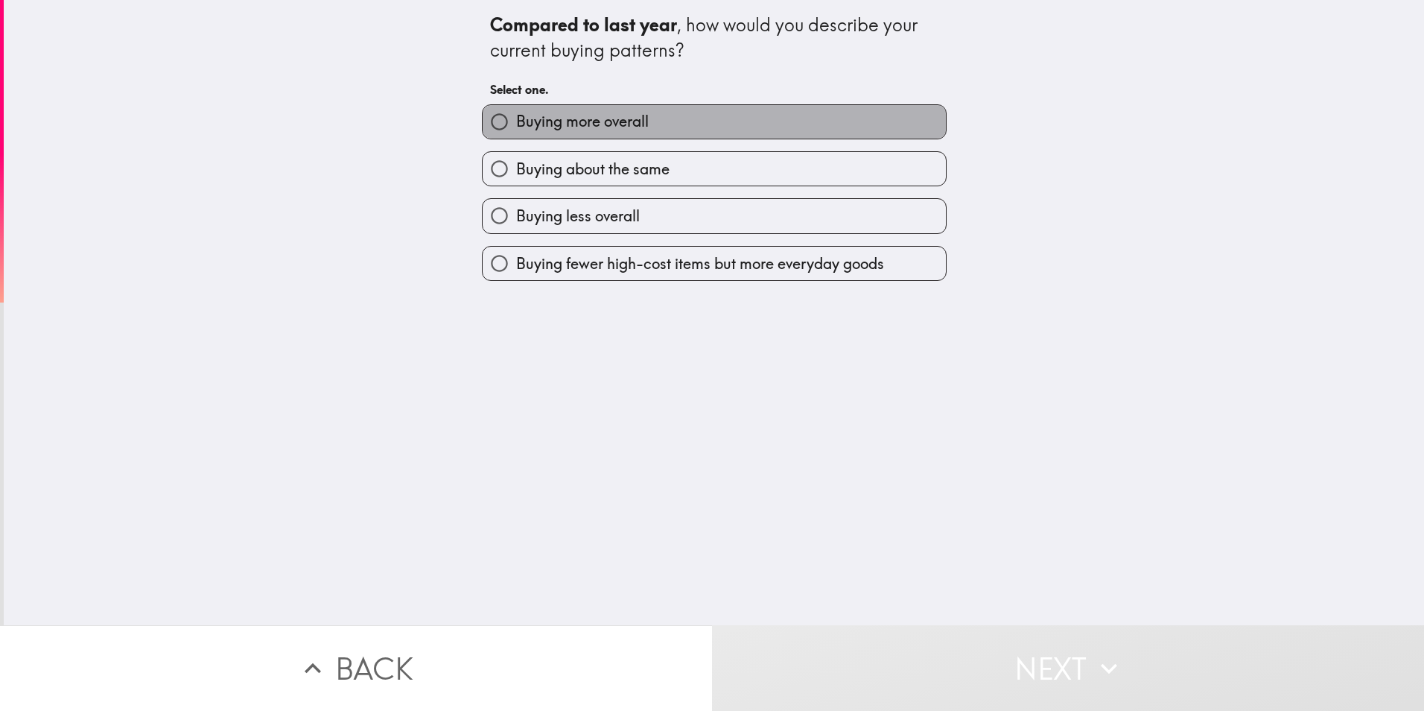
click at [624, 124] on span "Buying more overall" at bounding box center [582, 121] width 133 height 21
click at [516, 124] on input "Buying more overall" at bounding box center [500, 122] width 34 height 34
radio input "true"
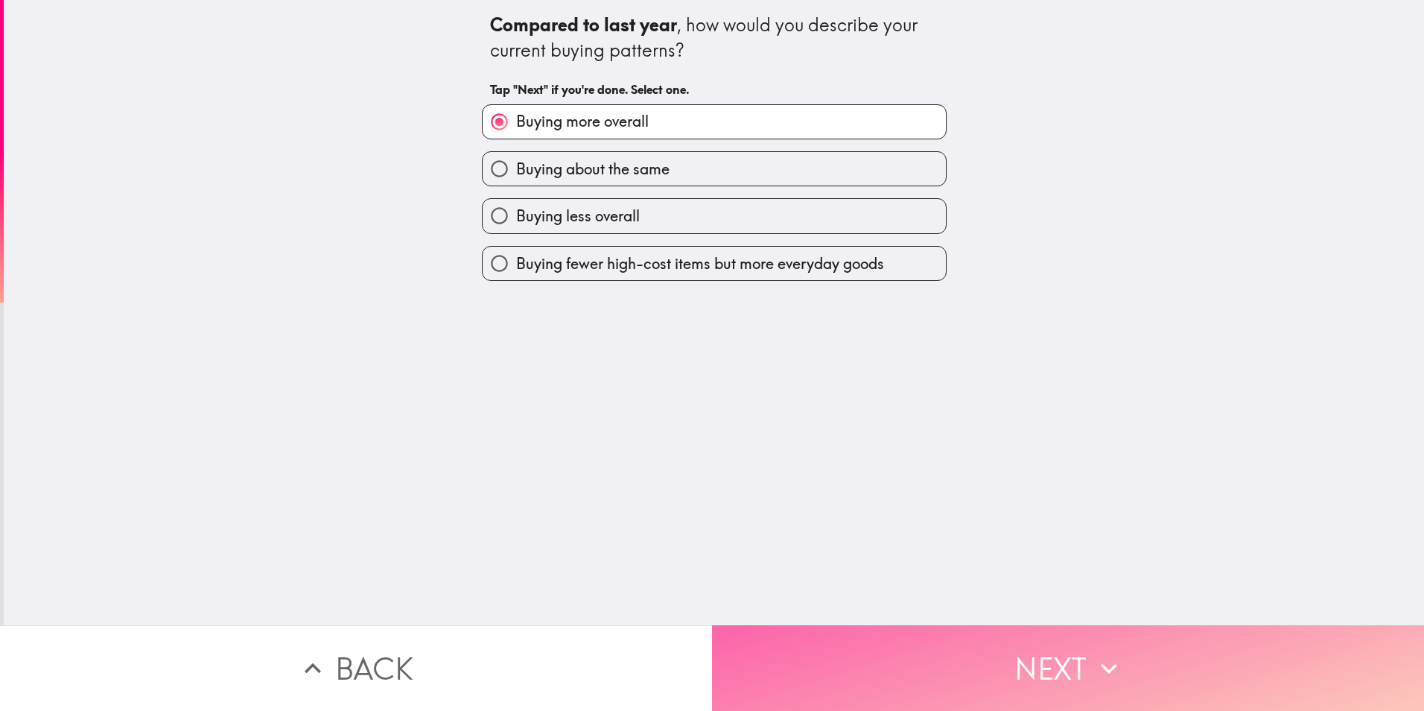
click at [914, 673] on button "Next" at bounding box center [1068, 668] width 712 height 86
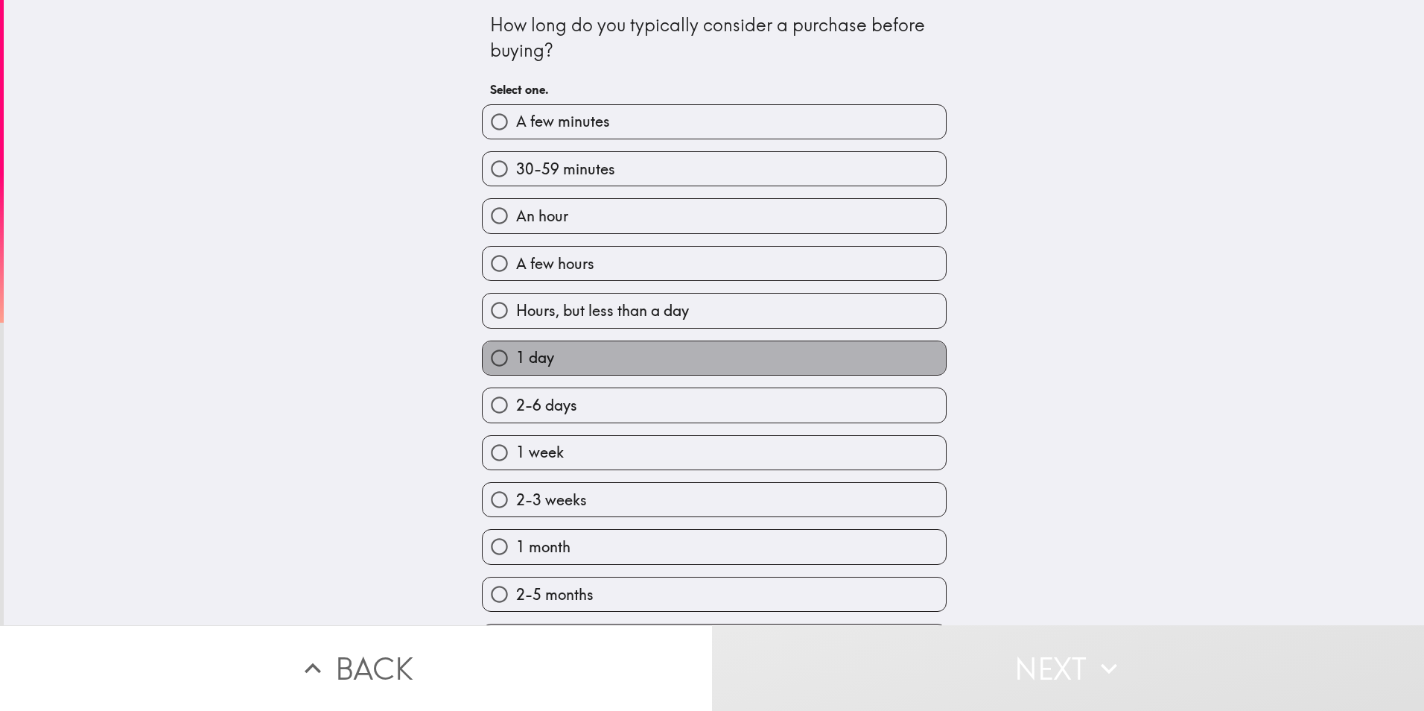
click at [621, 341] on label "1 day" at bounding box center [714, 358] width 463 height 34
click at [516, 341] on input "1 day" at bounding box center [500, 358] width 34 height 34
radio input "true"
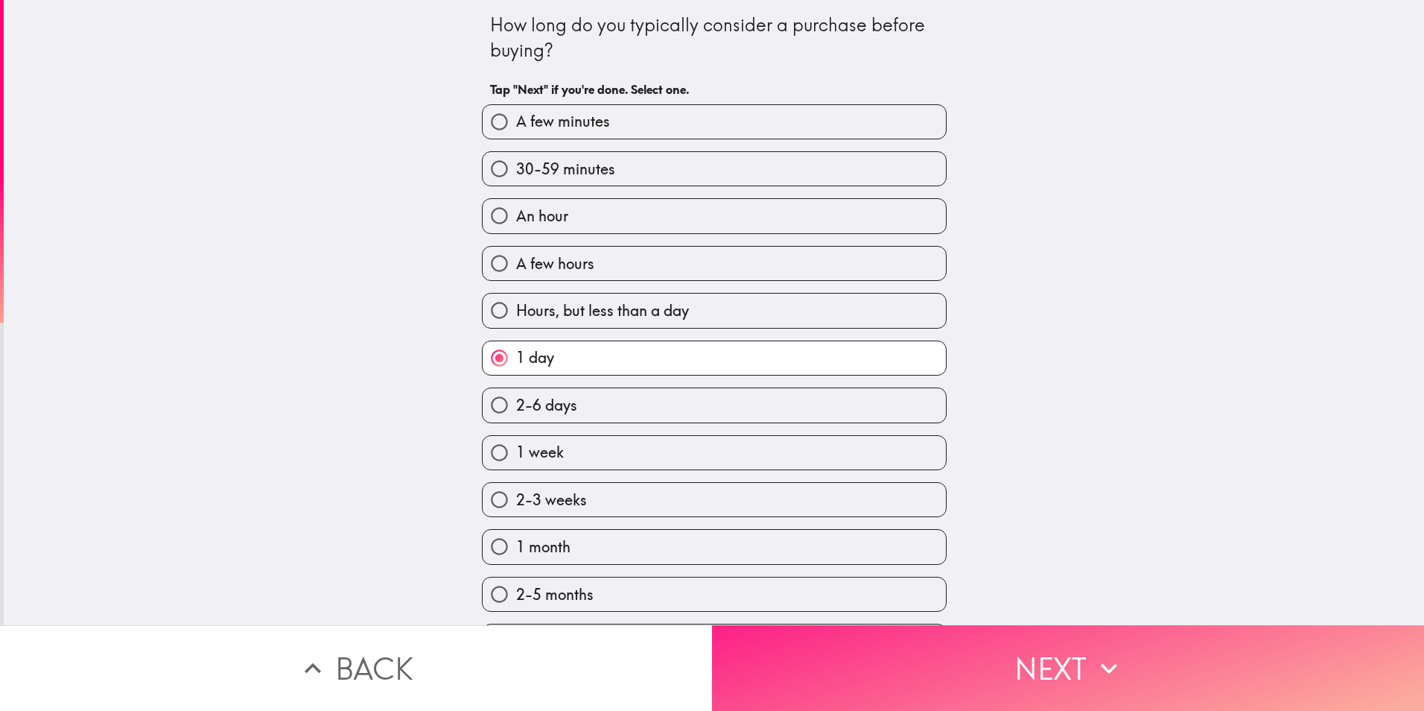
click at [941, 665] on button "Next" at bounding box center [1068, 668] width 712 height 86
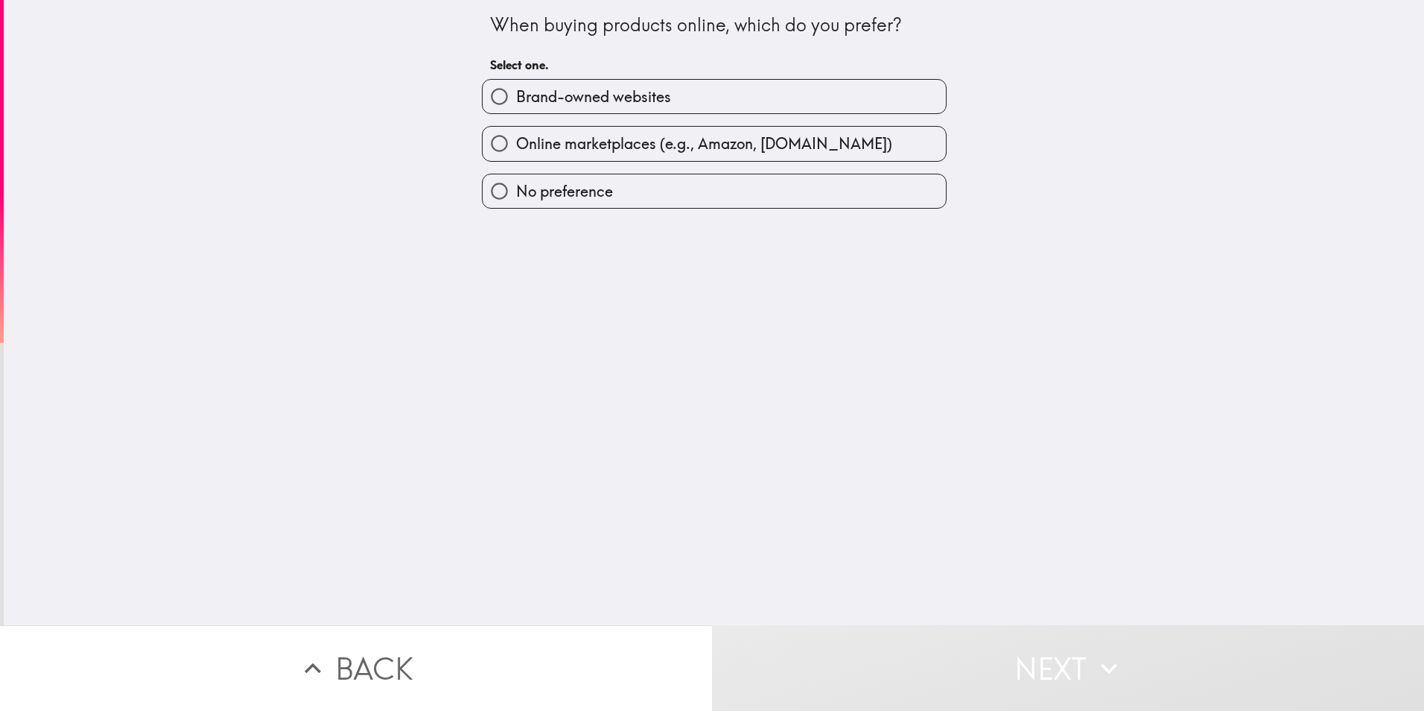
click at [551, 109] on label "Brand-owned websites" at bounding box center [714, 97] width 463 height 34
click at [516, 109] on input "Brand-owned websites" at bounding box center [500, 97] width 34 height 34
radio input "true"
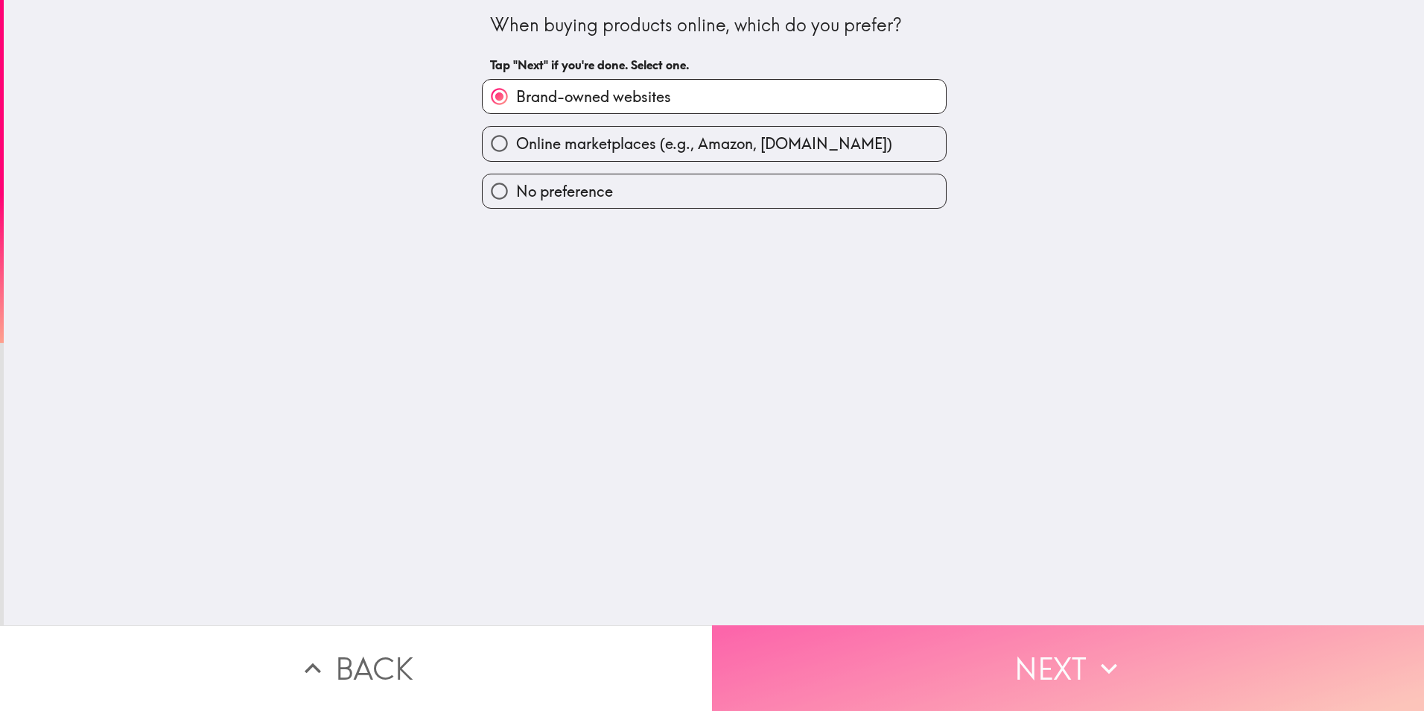
click at [997, 651] on button "Next" at bounding box center [1068, 668] width 712 height 86
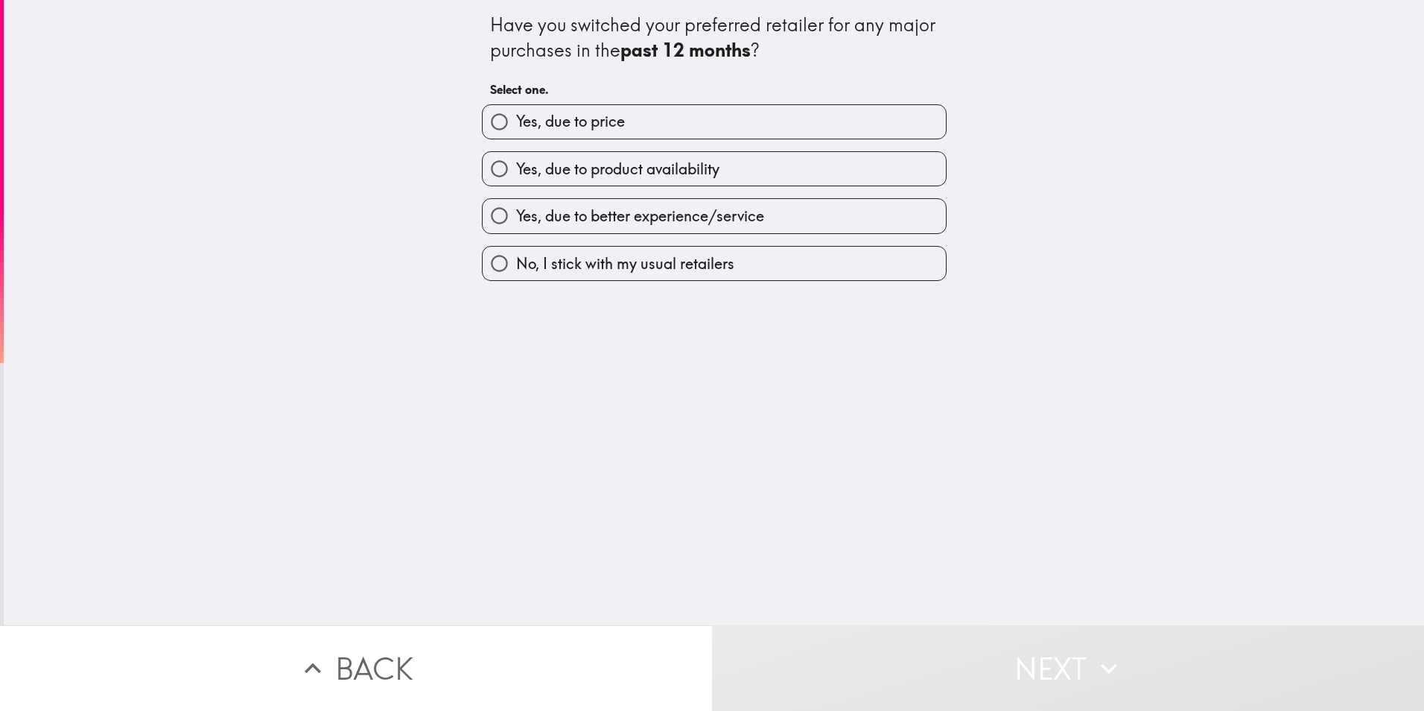
click at [637, 267] on span "No, I stick with my usual retailers" at bounding box center [625, 263] width 218 height 21
click at [516, 267] on input "No, I stick with my usual retailers" at bounding box center [500, 264] width 34 height 34
radio input "true"
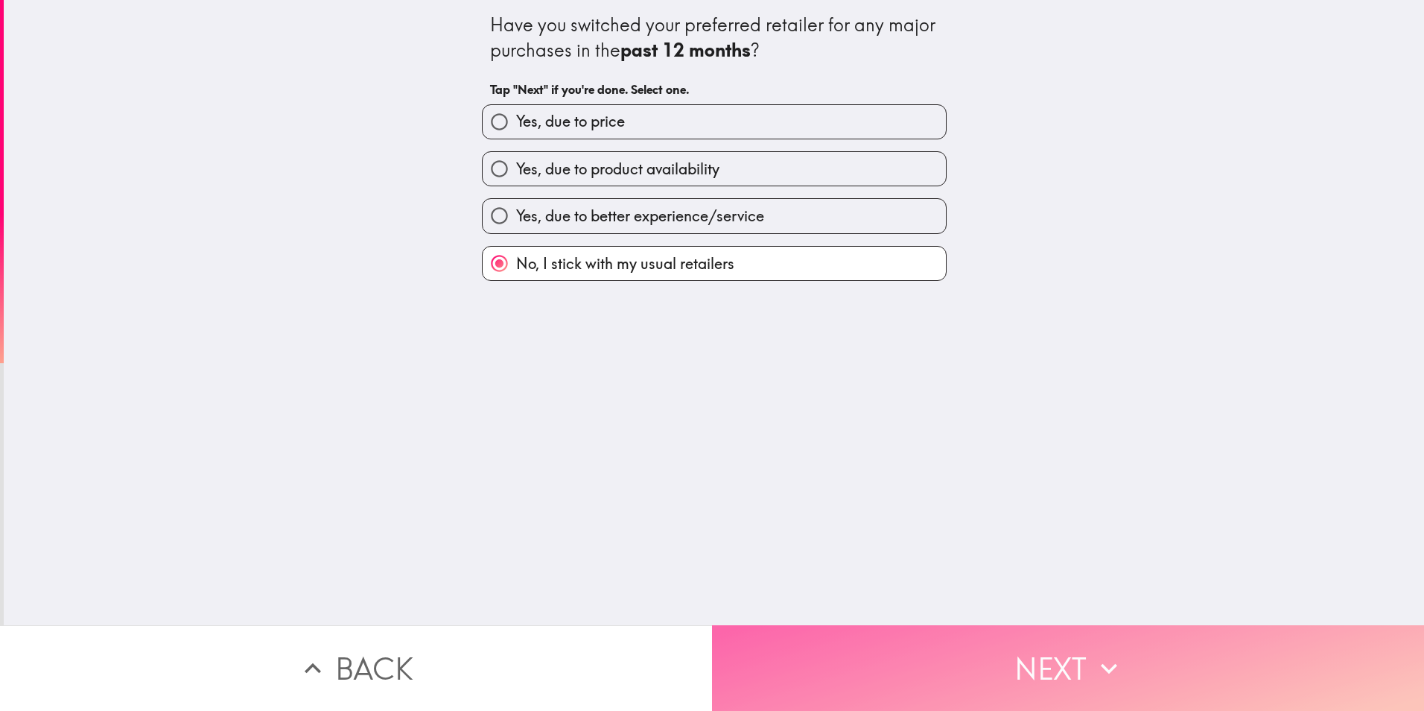
click at [884, 644] on button "Next" at bounding box center [1068, 668] width 712 height 86
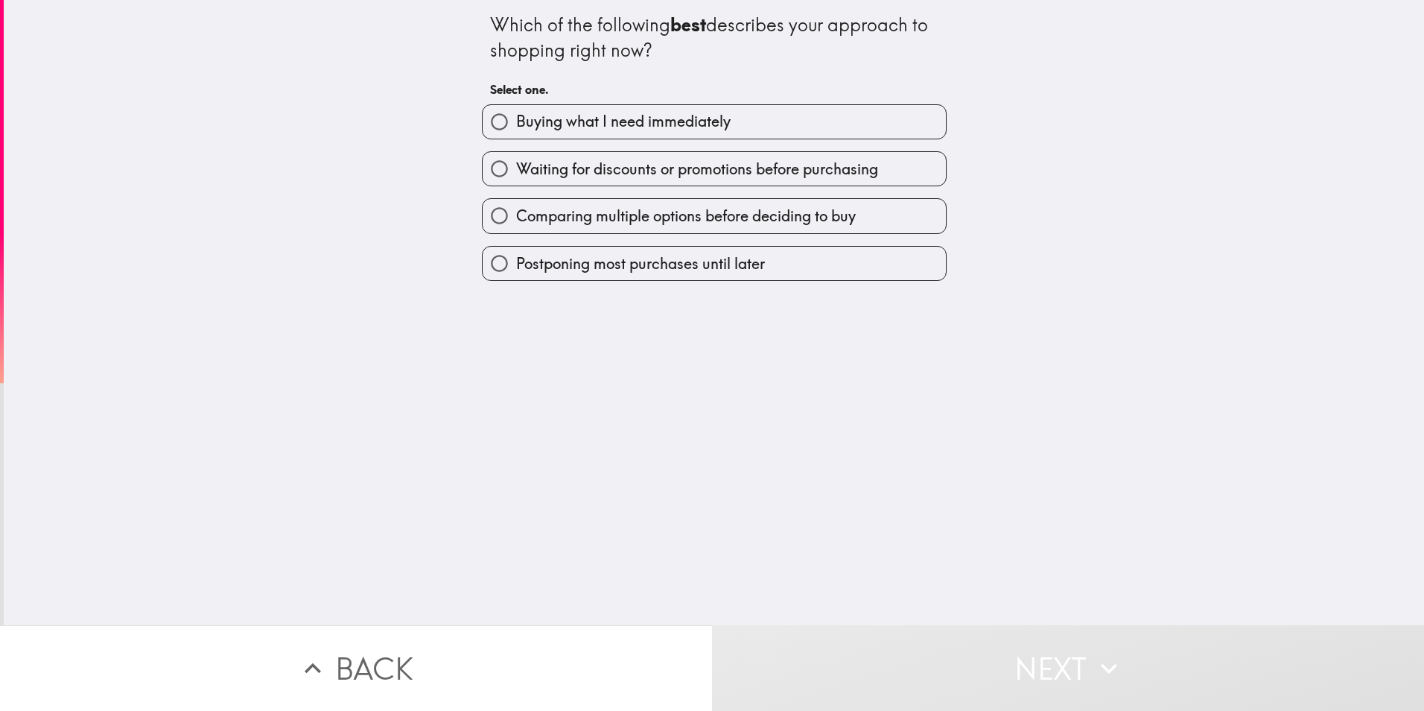
click at [590, 206] on span "Comparing multiple options before deciding to buy" at bounding box center [686, 216] width 340 height 21
click at [516, 206] on input "Comparing multiple options before deciding to buy" at bounding box center [500, 216] width 34 height 34
radio input "true"
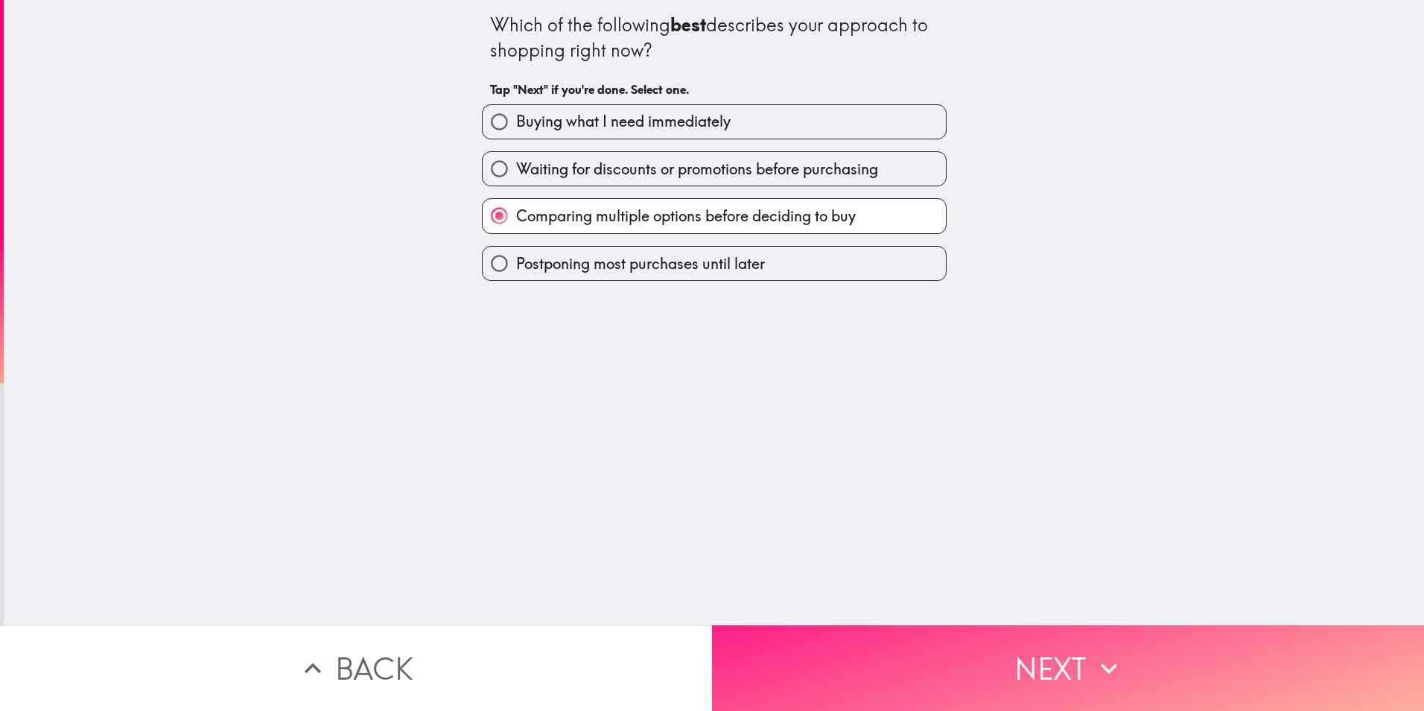
click at [929, 644] on button "Next" at bounding box center [1068, 668] width 712 height 86
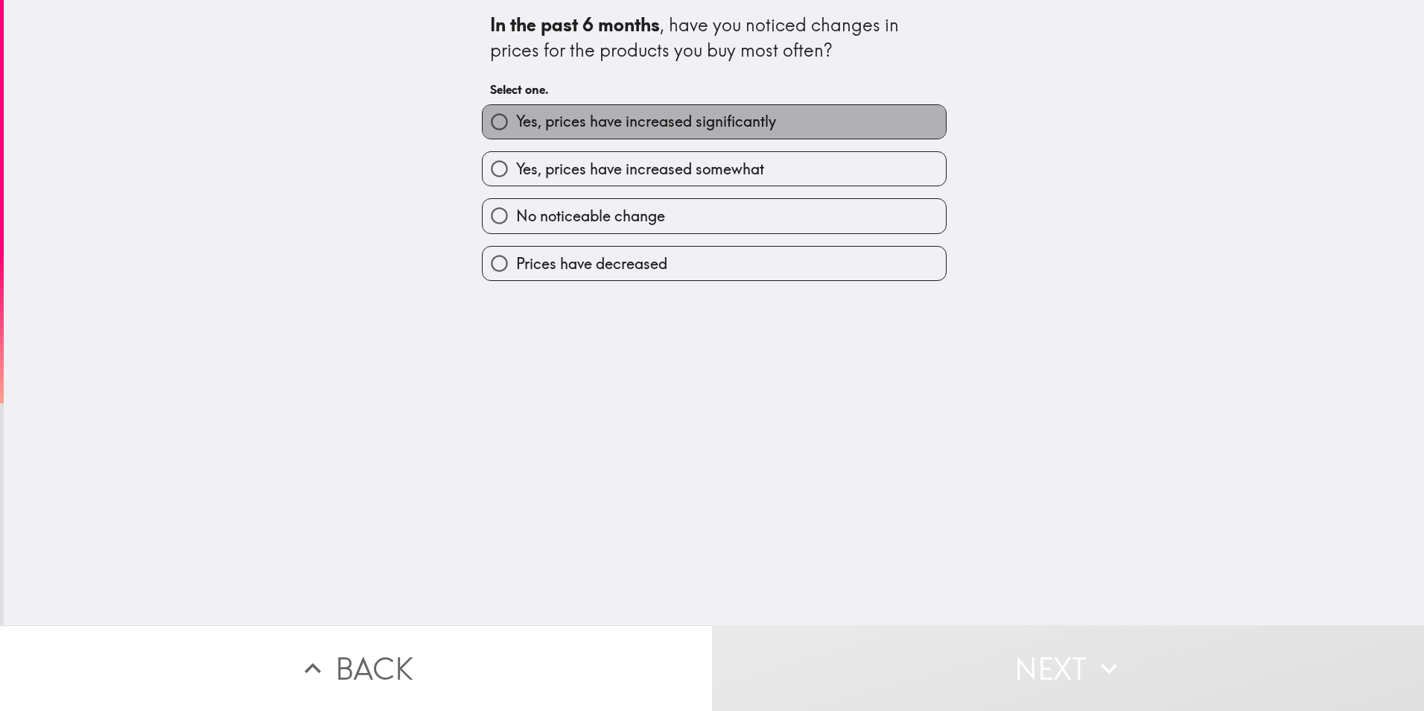
click at [610, 122] on span "Yes, prices have increased significantly" at bounding box center [646, 121] width 260 height 21
click at [516, 122] on input "Yes, prices have increased significantly" at bounding box center [500, 122] width 34 height 34
radio input "true"
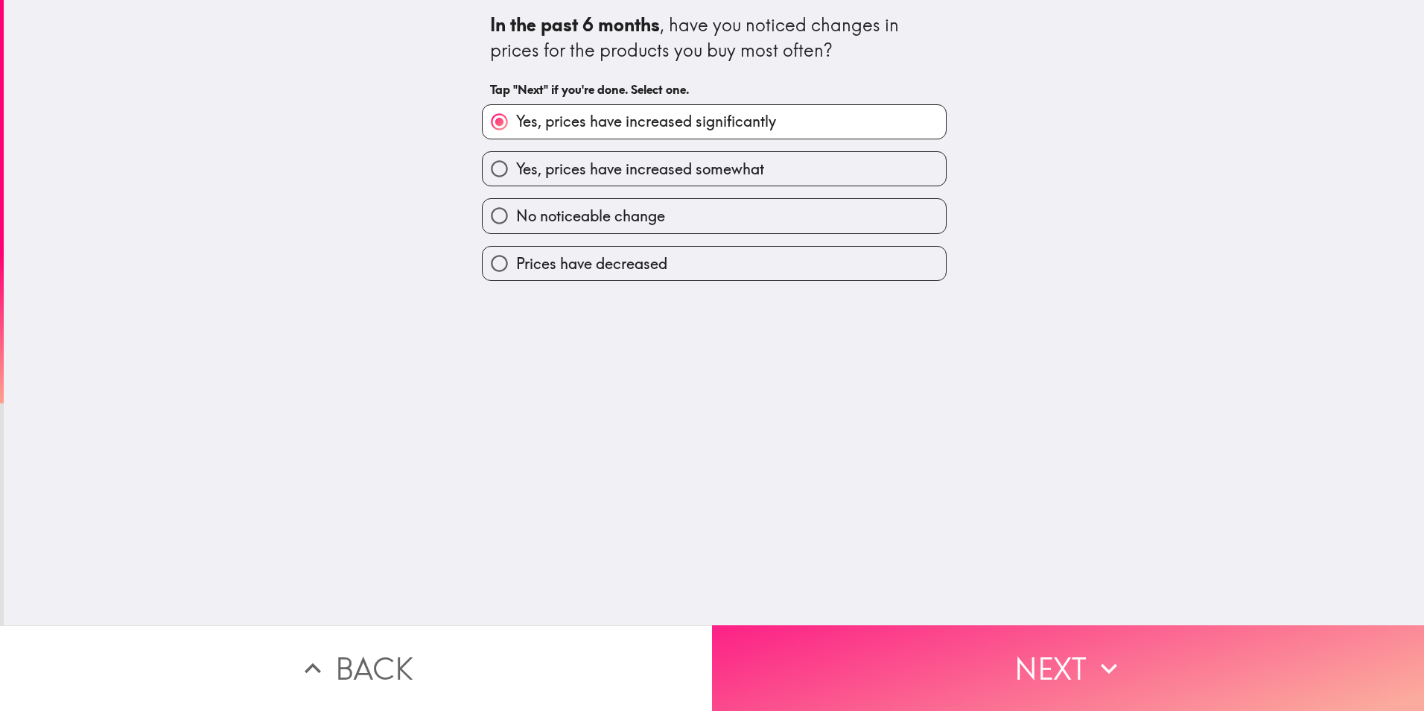
click at [972, 643] on button "Next" at bounding box center [1068, 668] width 712 height 86
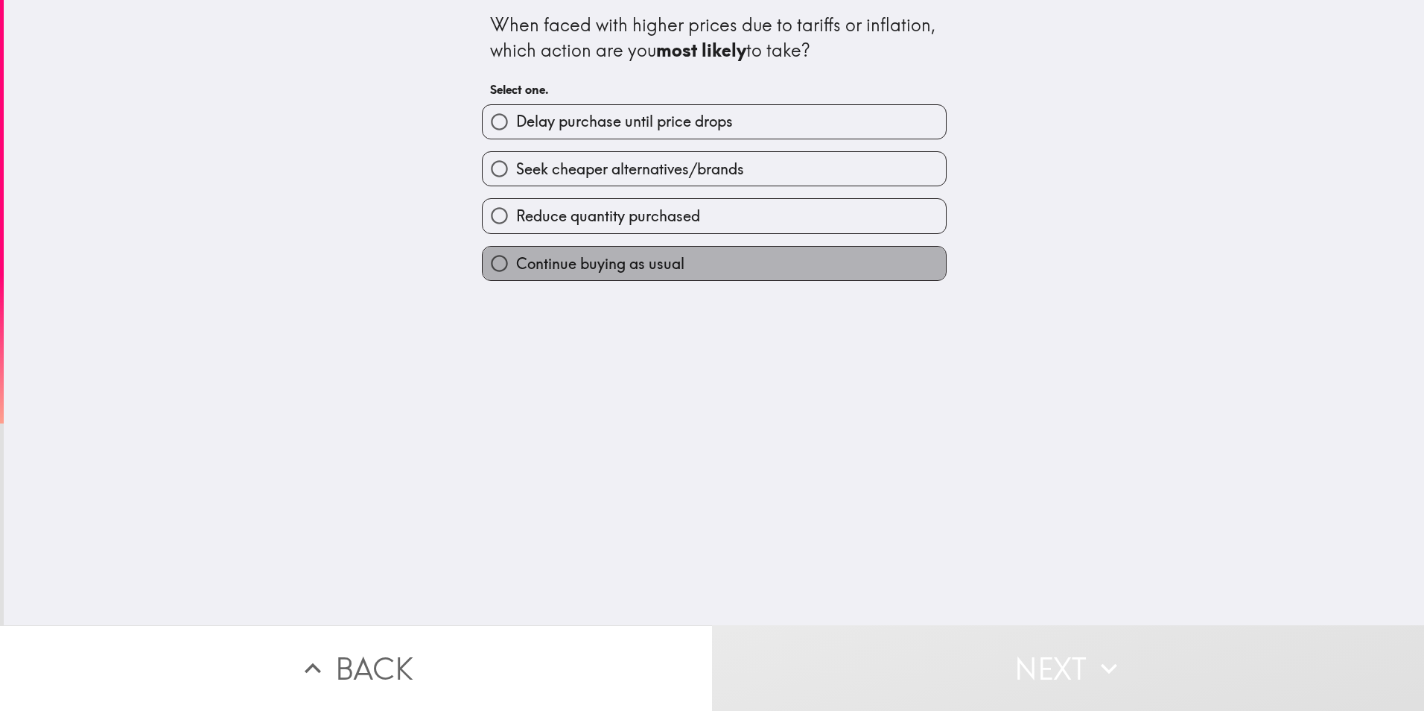
click at [615, 267] on span "Continue buying as usual" at bounding box center [600, 263] width 168 height 21
click at [516, 267] on input "Continue buying as usual" at bounding box center [500, 264] width 34 height 34
radio input "true"
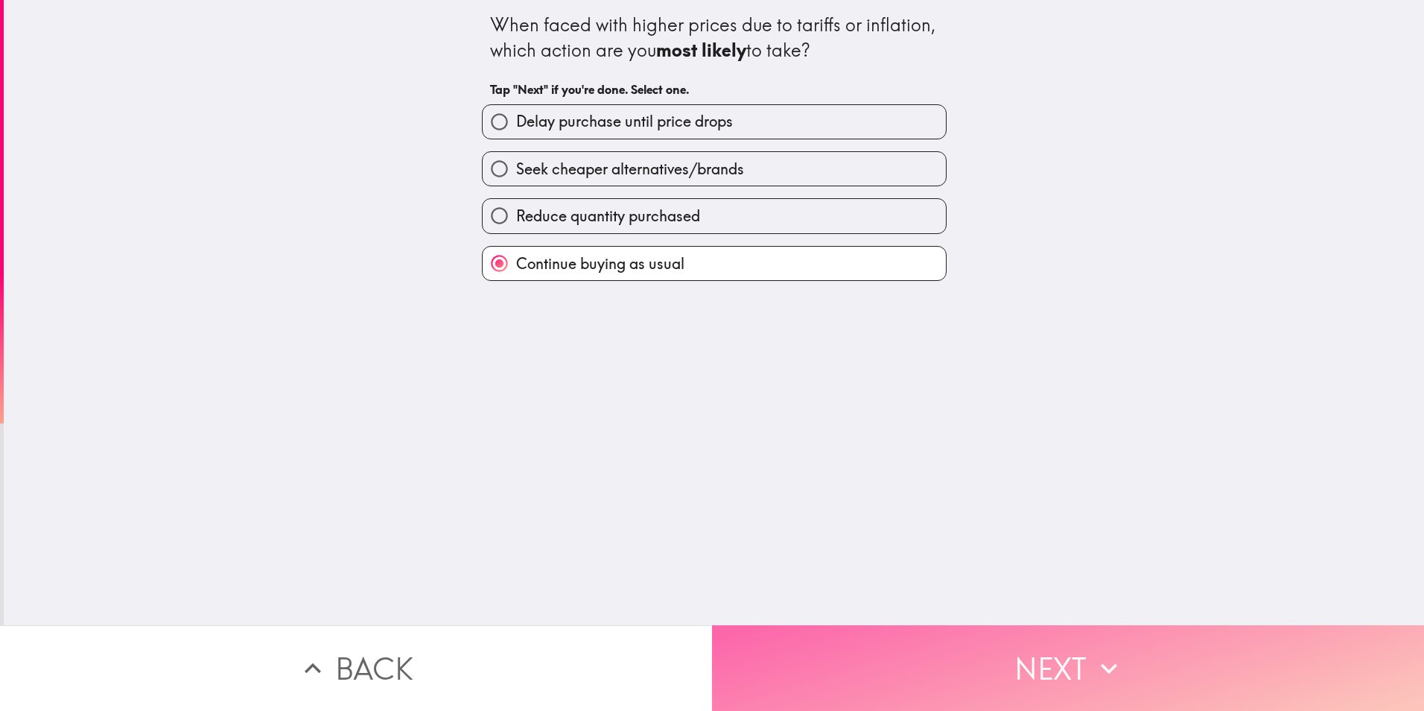
click at [898, 649] on button "Next" at bounding box center [1068, 668] width 712 height 86
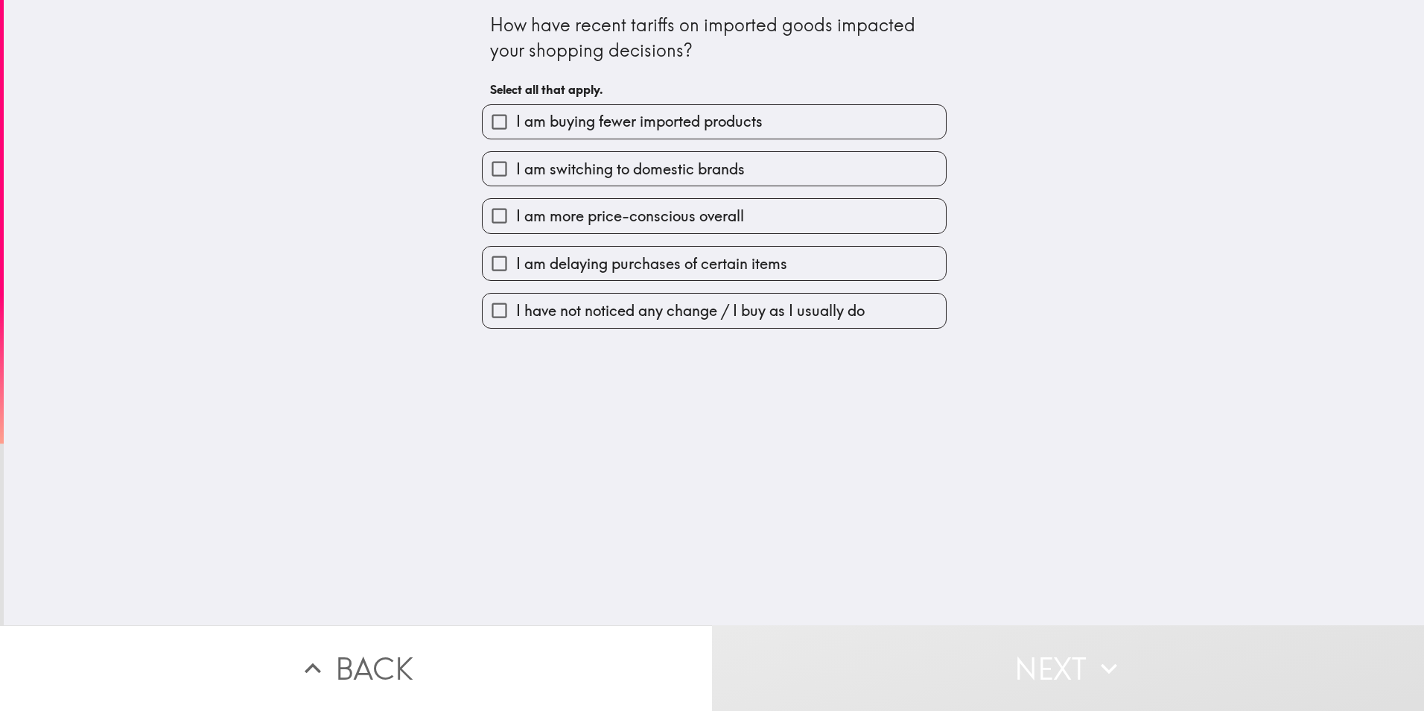
click at [790, 314] on span "I have not noticed any change / I buy as I usually do" at bounding box center [690, 310] width 349 height 21
click at [516, 314] on input "I have not noticed any change / I buy as I usually do" at bounding box center [500, 311] width 34 height 34
checkbox input "true"
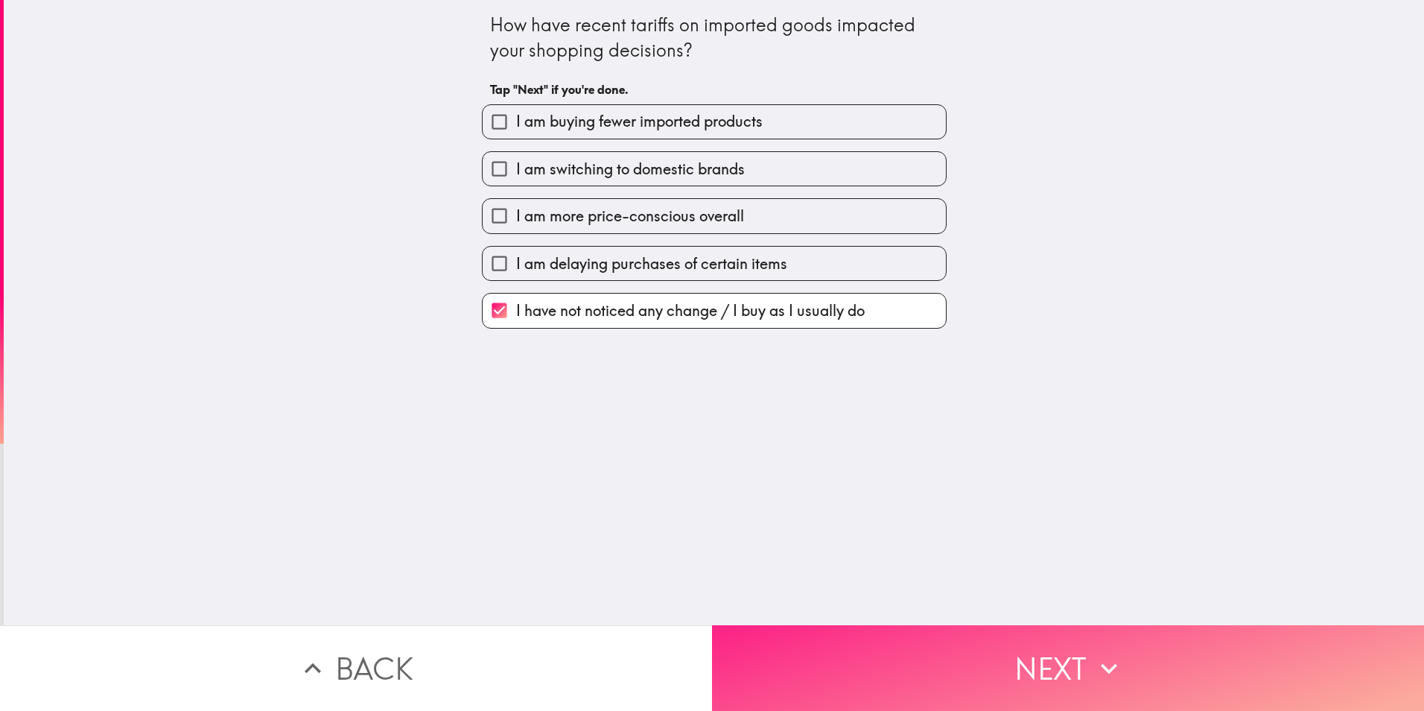
click at [971, 653] on button "Next" at bounding box center [1068, 668] width 712 height 86
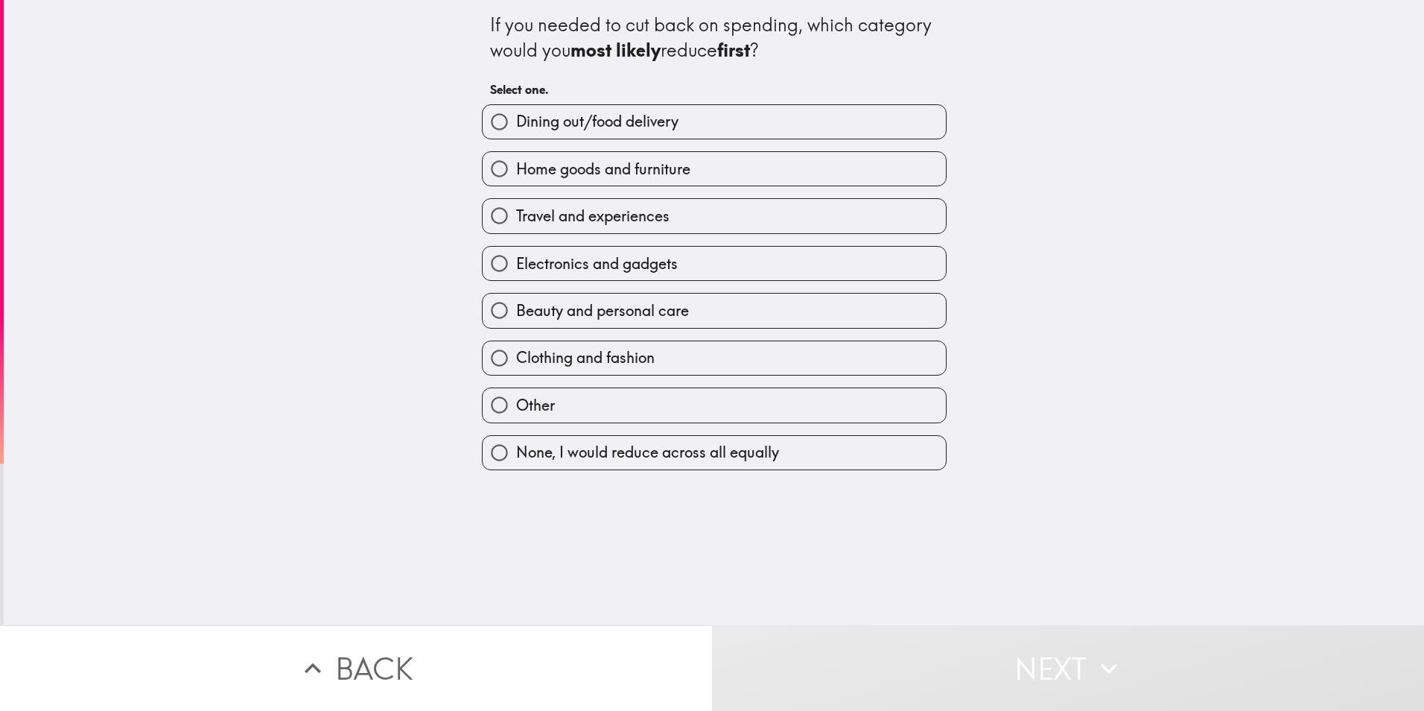
click at [661, 270] on span "Electronics and gadgets" at bounding box center [597, 263] width 162 height 21
click at [516, 270] on input "Electronics and gadgets" at bounding box center [500, 264] width 34 height 34
radio input "true"
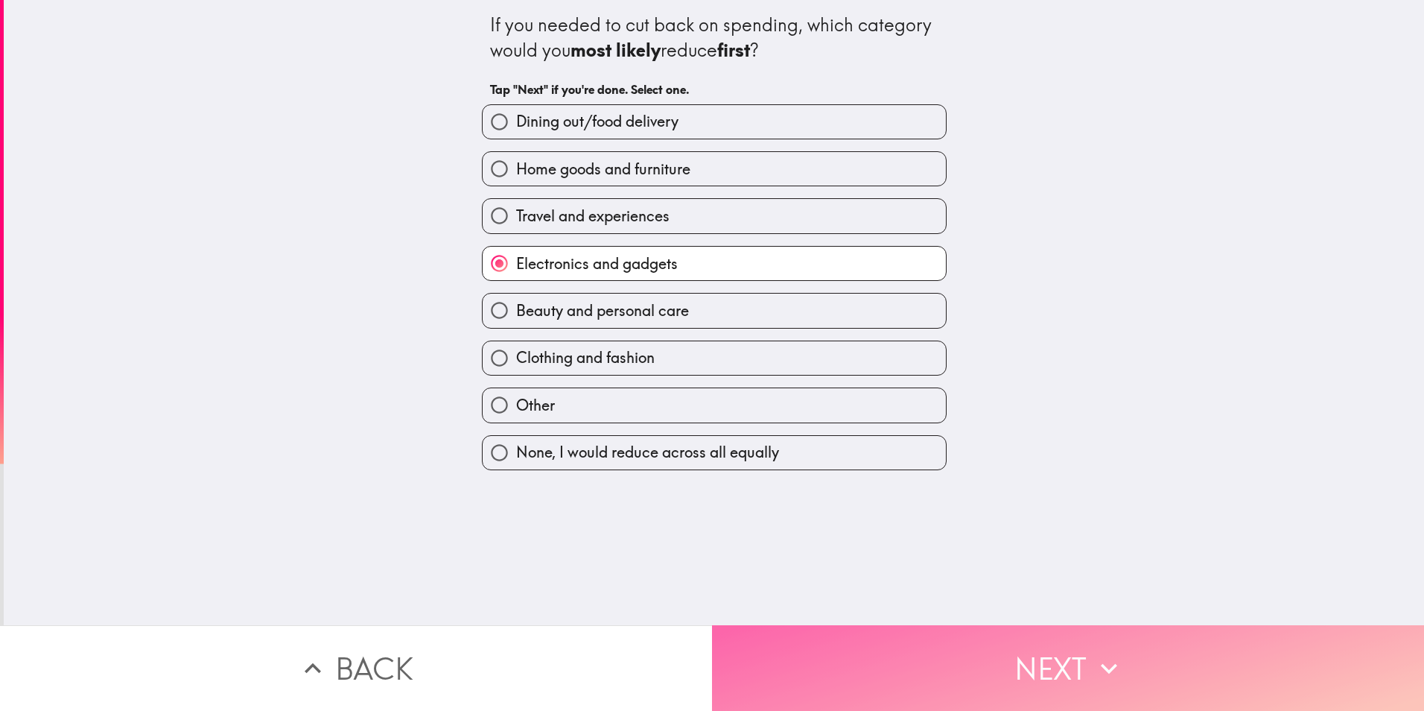
click at [932, 668] on button "Next" at bounding box center [1068, 668] width 712 height 86
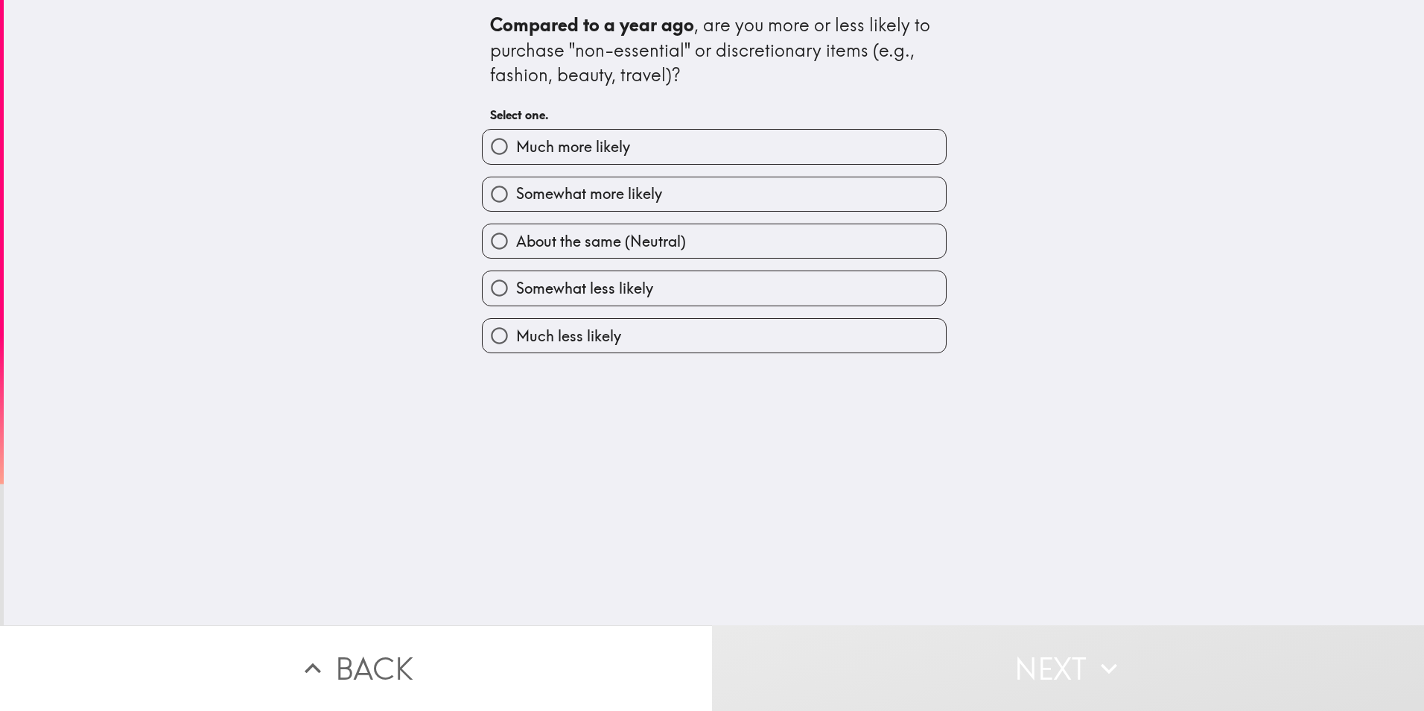
click at [618, 235] on span "About the same (Neutral)" at bounding box center [601, 241] width 170 height 21
click at [516, 235] on input "About the same (Neutral)" at bounding box center [500, 241] width 34 height 34
radio input "true"
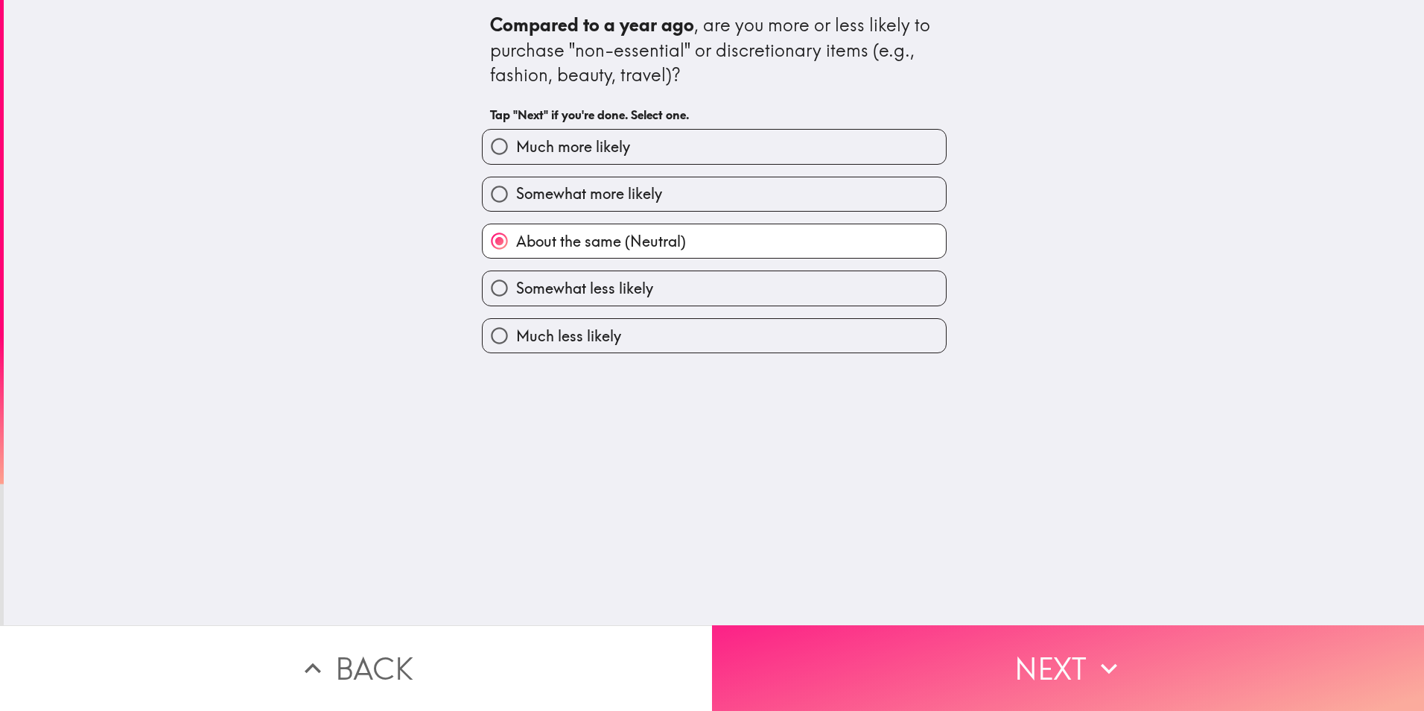
click at [901, 653] on button "Next" at bounding box center [1068, 668] width 712 height 86
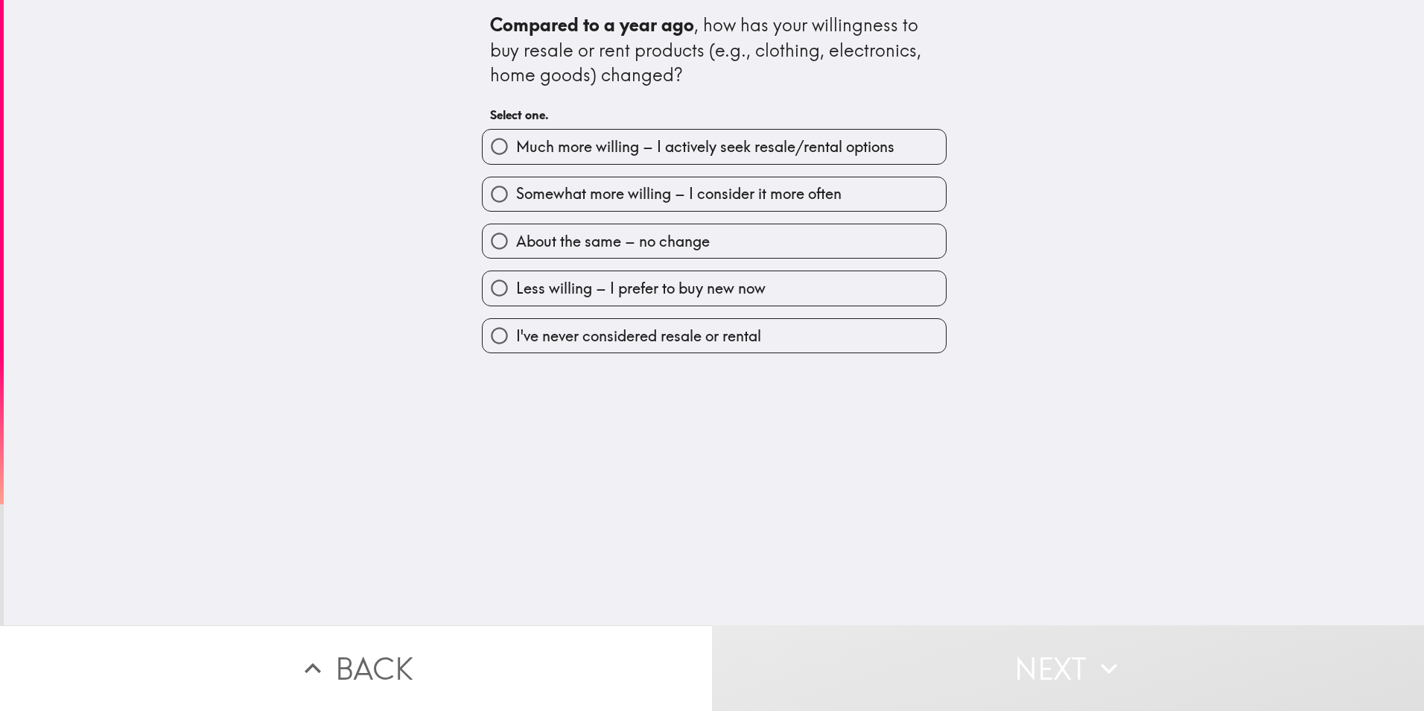
click at [658, 237] on span "About the same – no change" at bounding box center [613, 241] width 194 height 21
click at [516, 237] on input "About the same – no change" at bounding box center [500, 241] width 34 height 34
radio input "true"
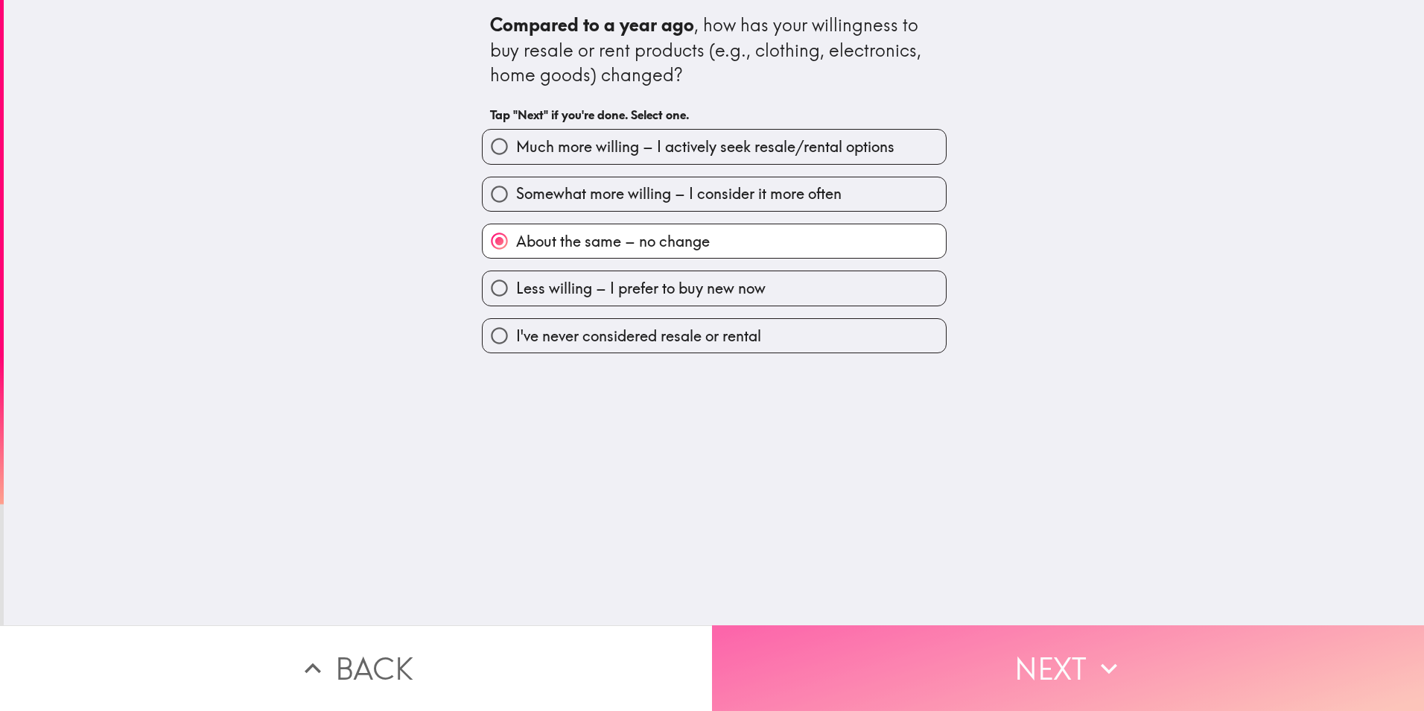
click at [899, 647] on button "Next" at bounding box center [1068, 668] width 712 height 86
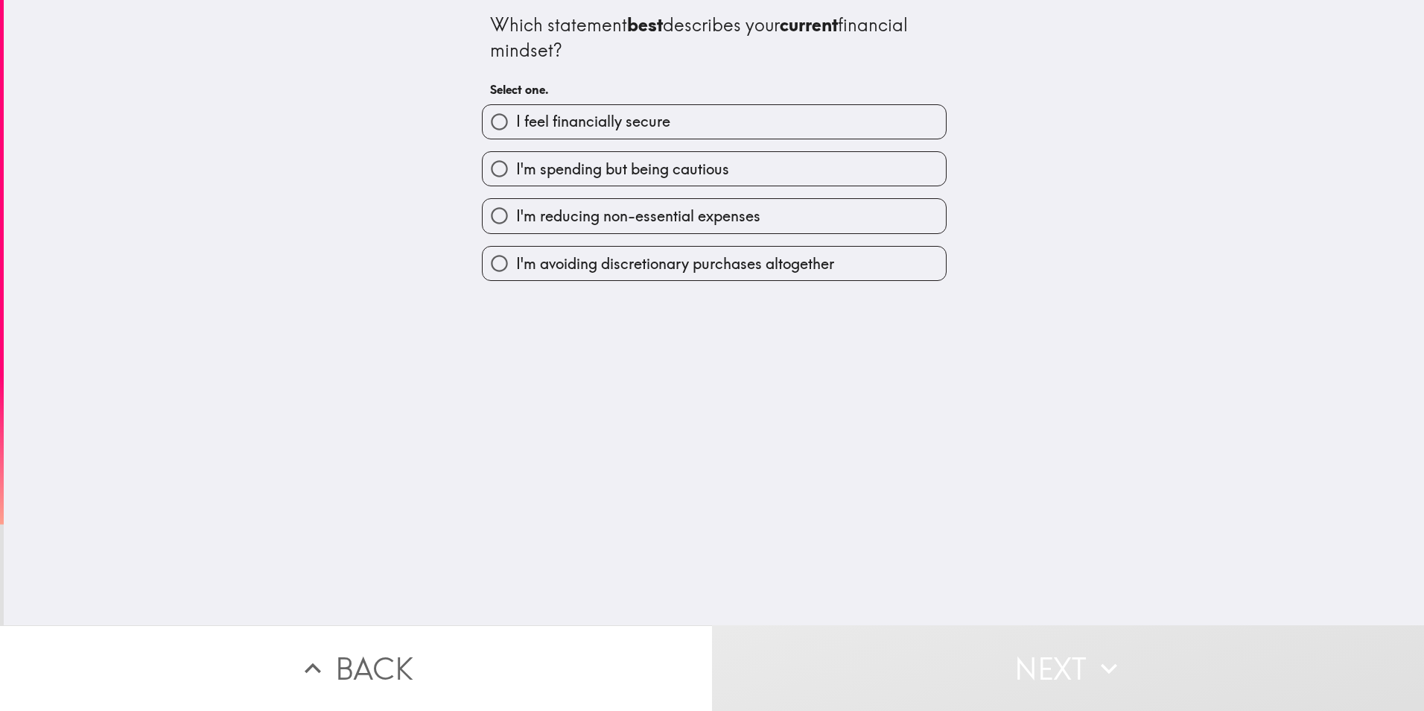
click at [650, 124] on span "I feel financially secure" at bounding box center [593, 121] width 154 height 21
click at [516, 124] on input "I feel financially secure" at bounding box center [500, 122] width 34 height 34
radio input "true"
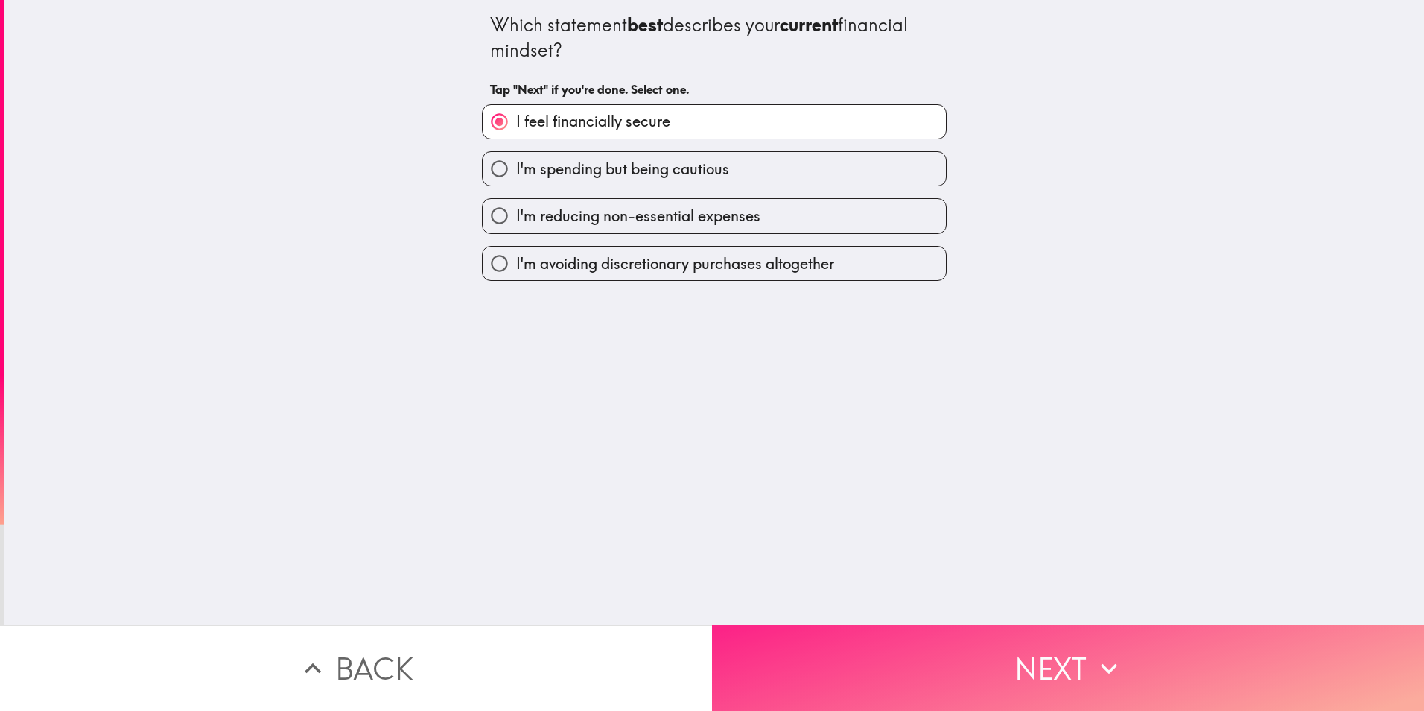
click at [931, 653] on button "Next" at bounding box center [1068, 668] width 712 height 86
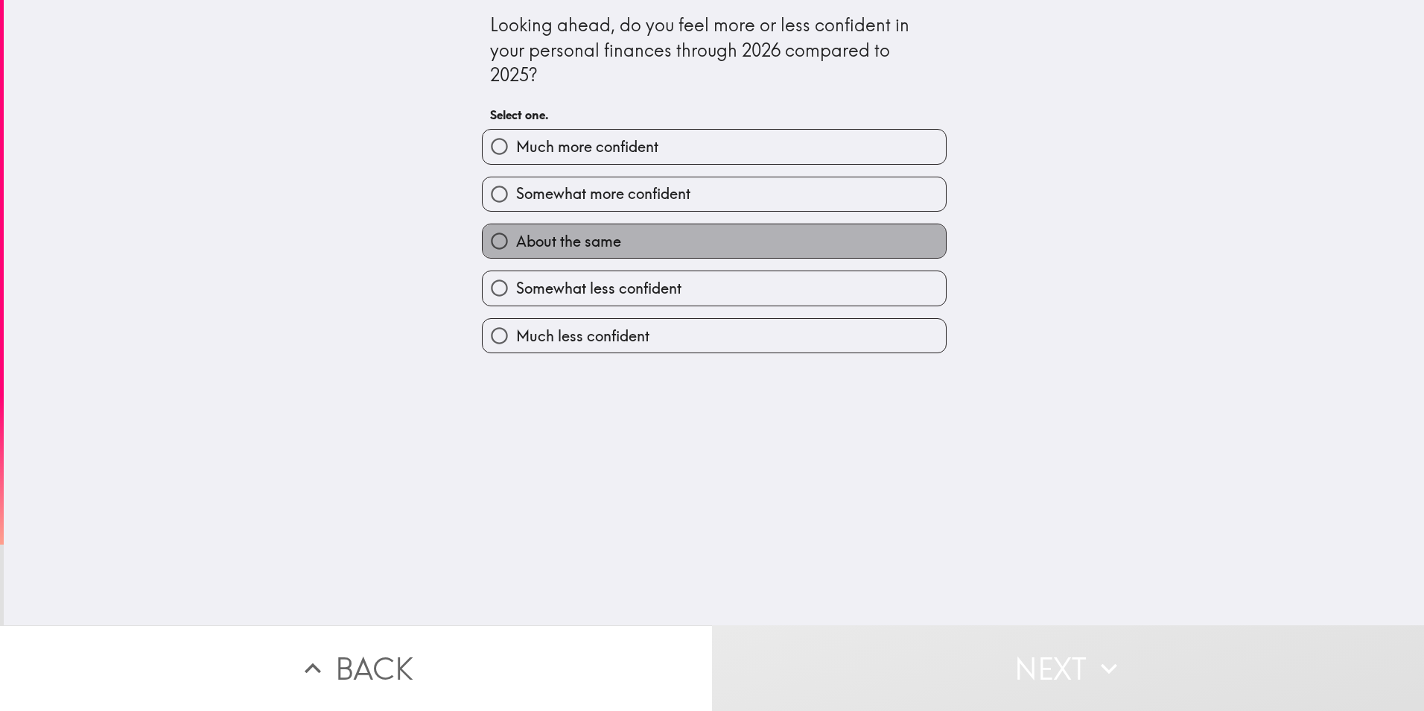
click at [650, 238] on label "About the same" at bounding box center [714, 241] width 463 height 34
click at [516, 238] on input "About the same" at bounding box center [500, 241] width 34 height 34
radio input "true"
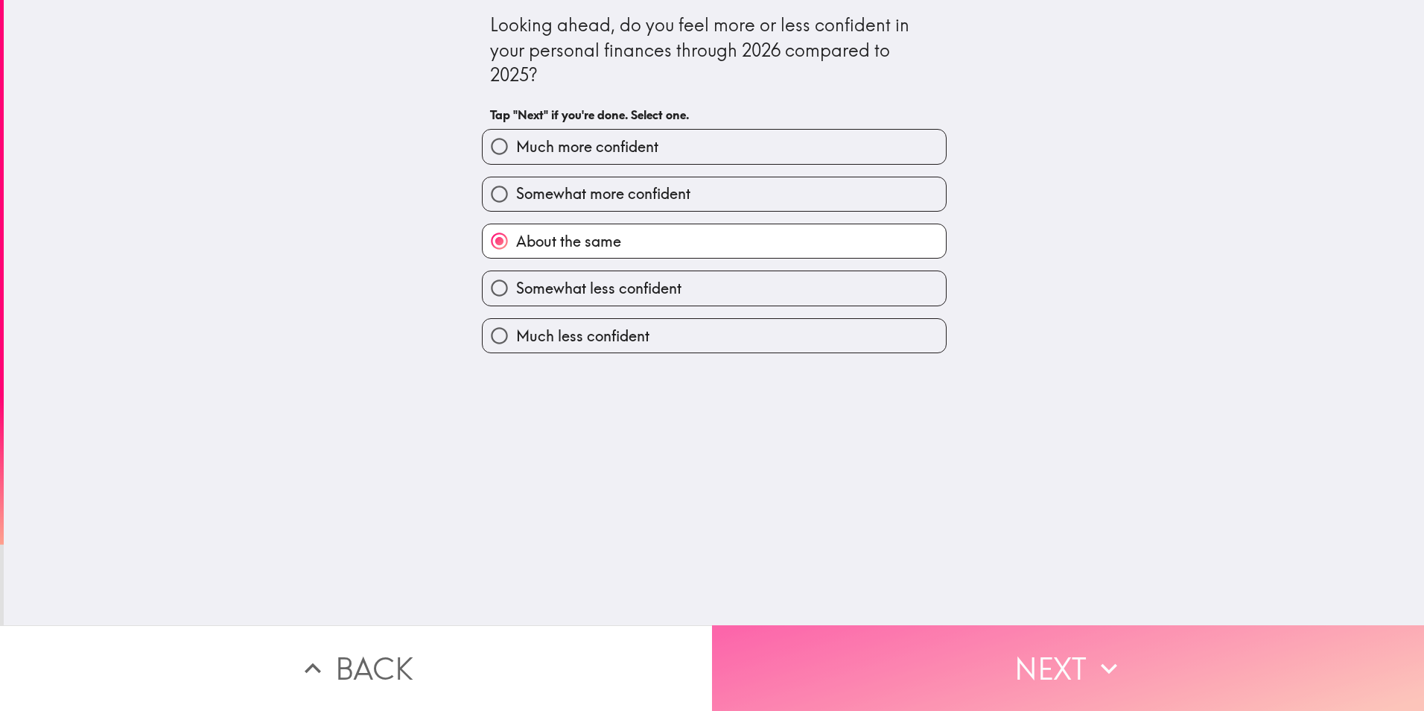
click at [904, 659] on button "Next" at bounding box center [1068, 668] width 712 height 86
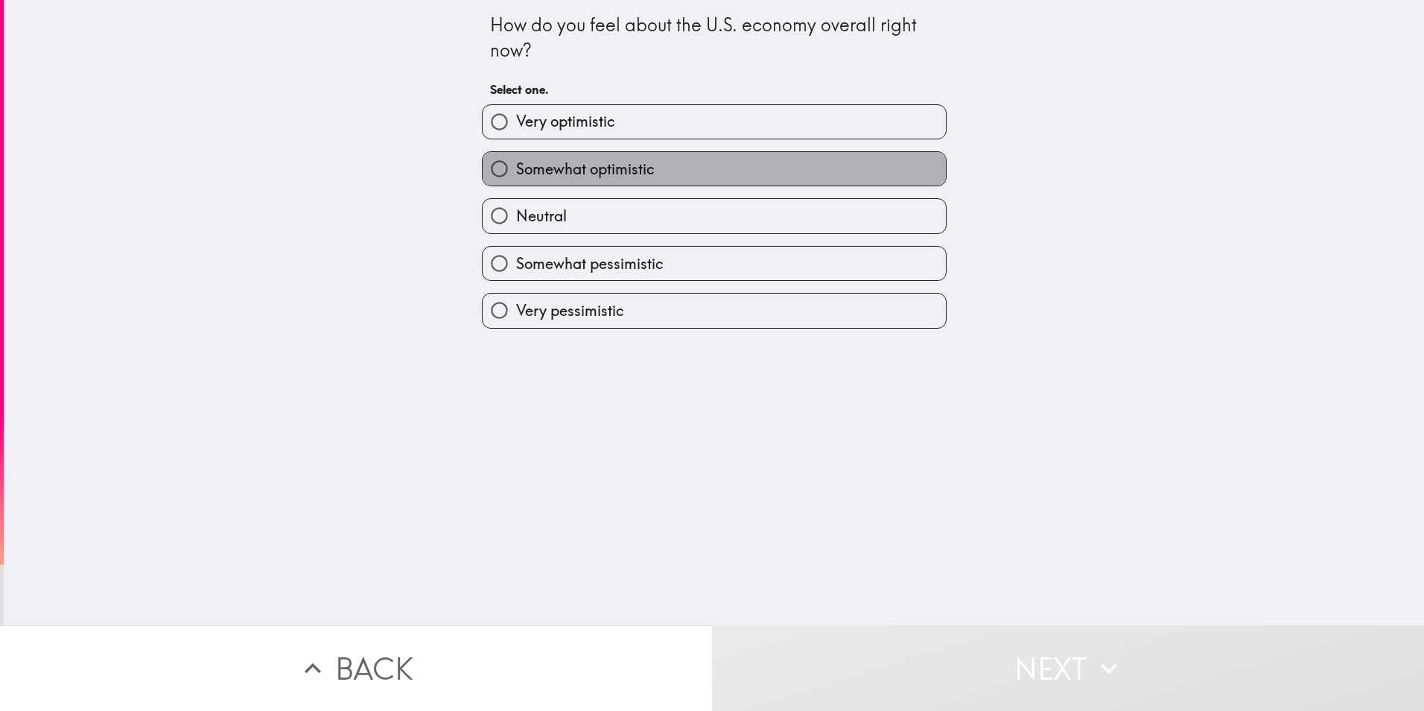
click at [549, 170] on span "Somewhat optimistic" at bounding box center [585, 169] width 139 height 21
click at [516, 170] on input "Somewhat optimistic" at bounding box center [500, 169] width 34 height 34
radio input "true"
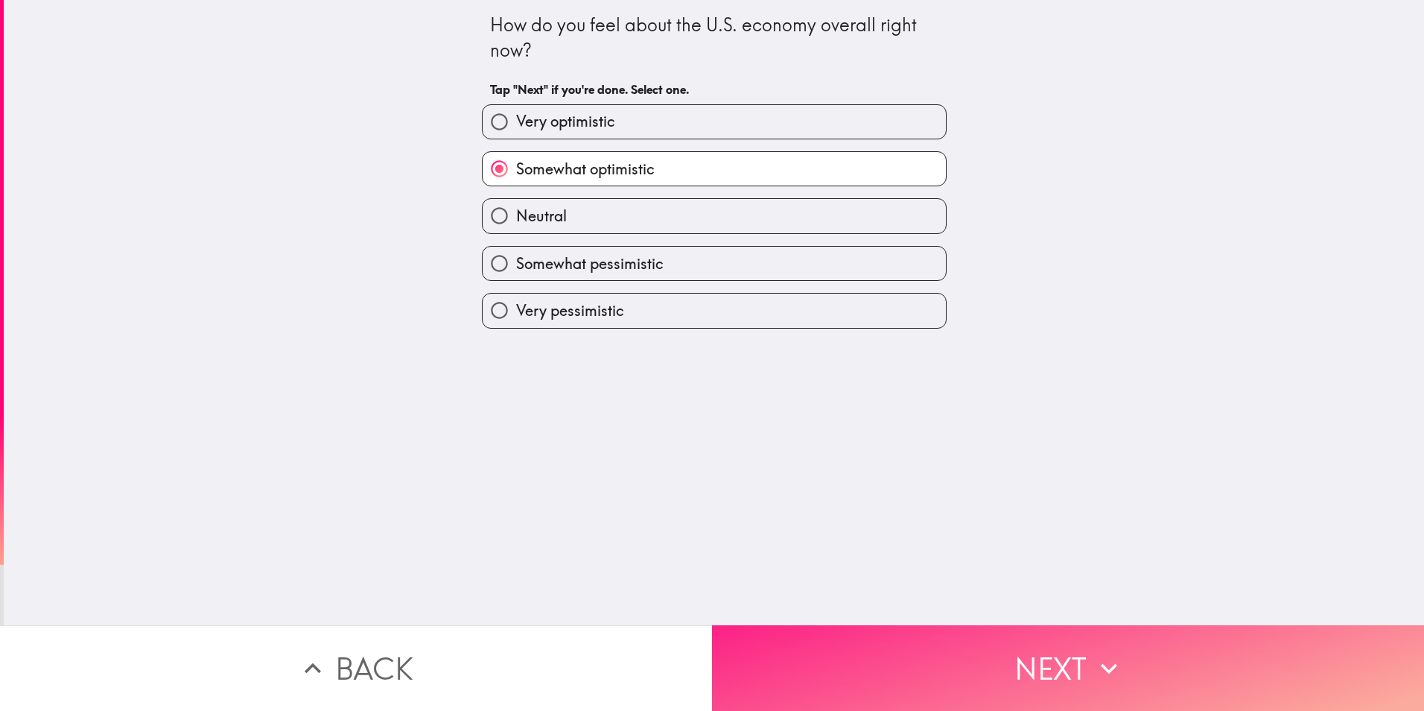
click at [933, 656] on button "Next" at bounding box center [1068, 668] width 712 height 86
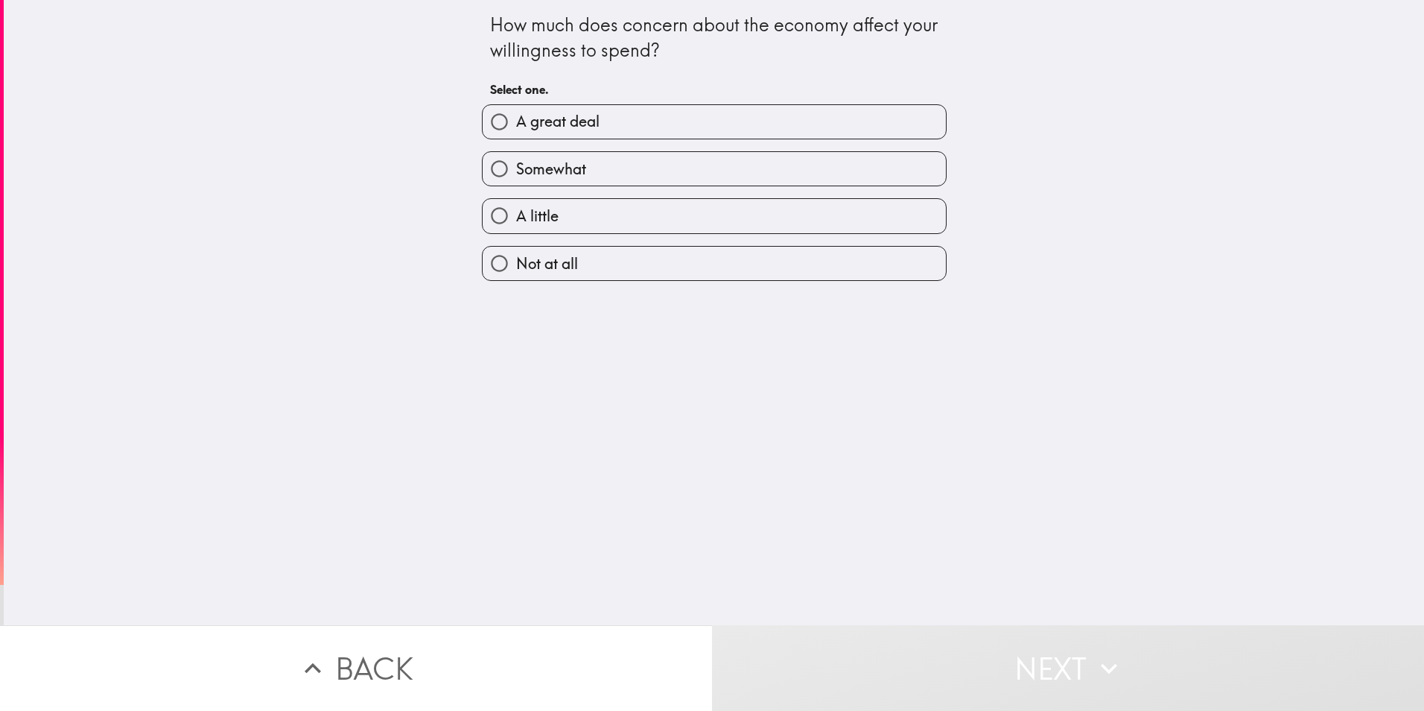
click at [555, 180] on label "Somewhat" at bounding box center [714, 169] width 463 height 34
click at [516, 180] on input "Somewhat" at bounding box center [500, 169] width 34 height 34
radio input "true"
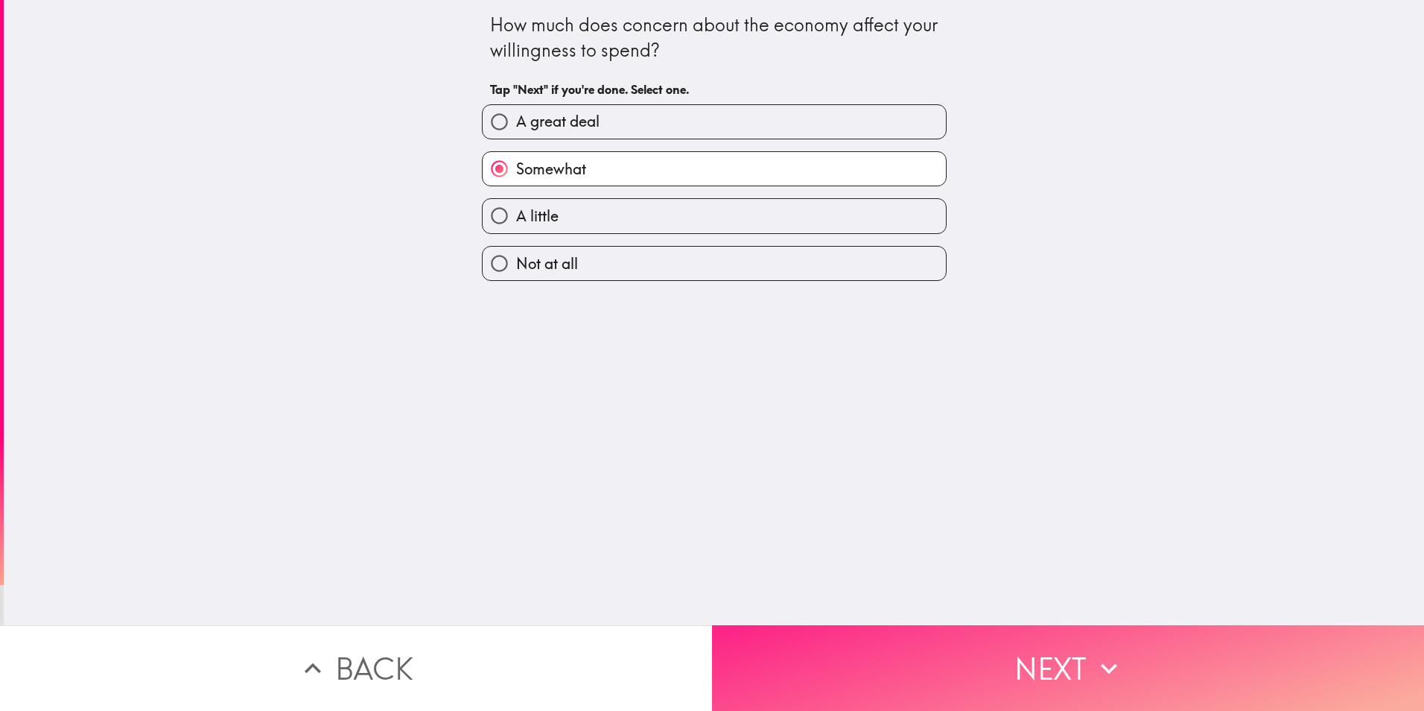
click at [944, 667] on button "Next" at bounding box center [1068, 668] width 712 height 86
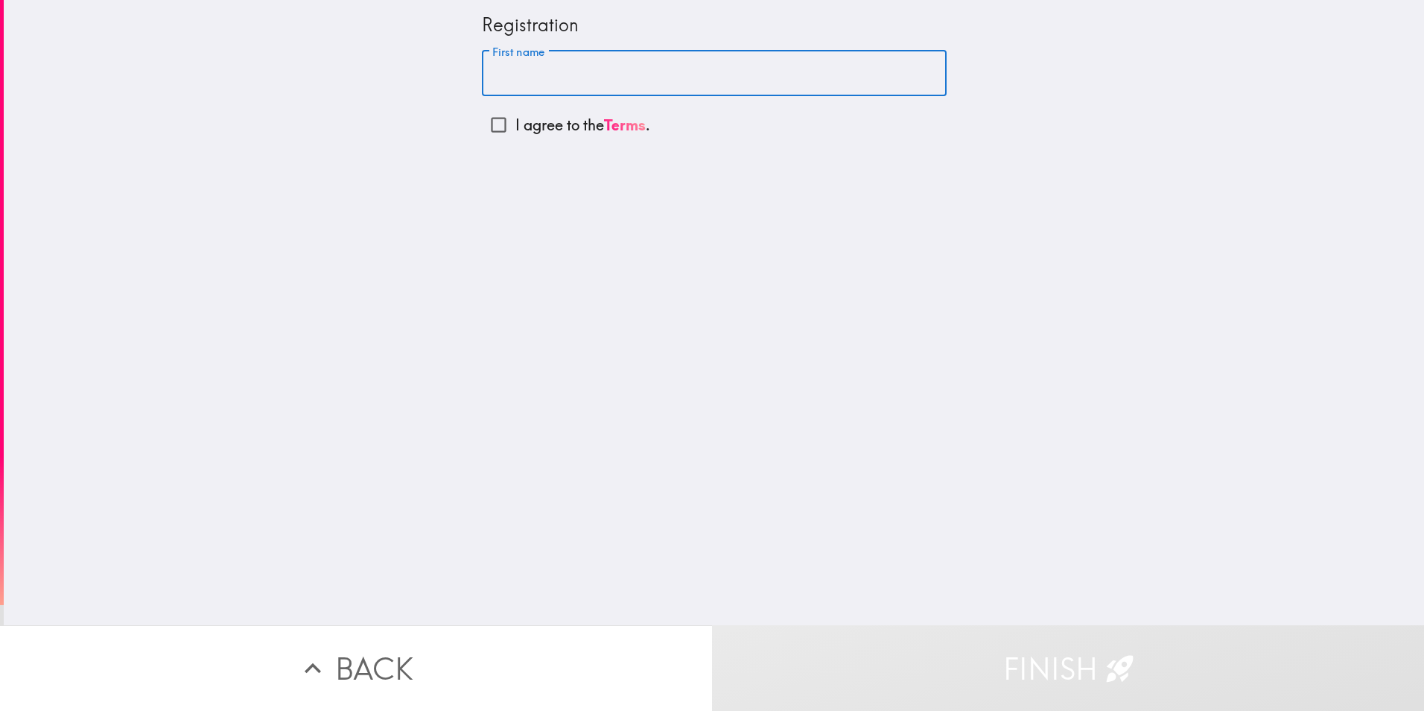
click at [550, 78] on input "First name" at bounding box center [714, 74] width 465 height 46
type input "Minyi"
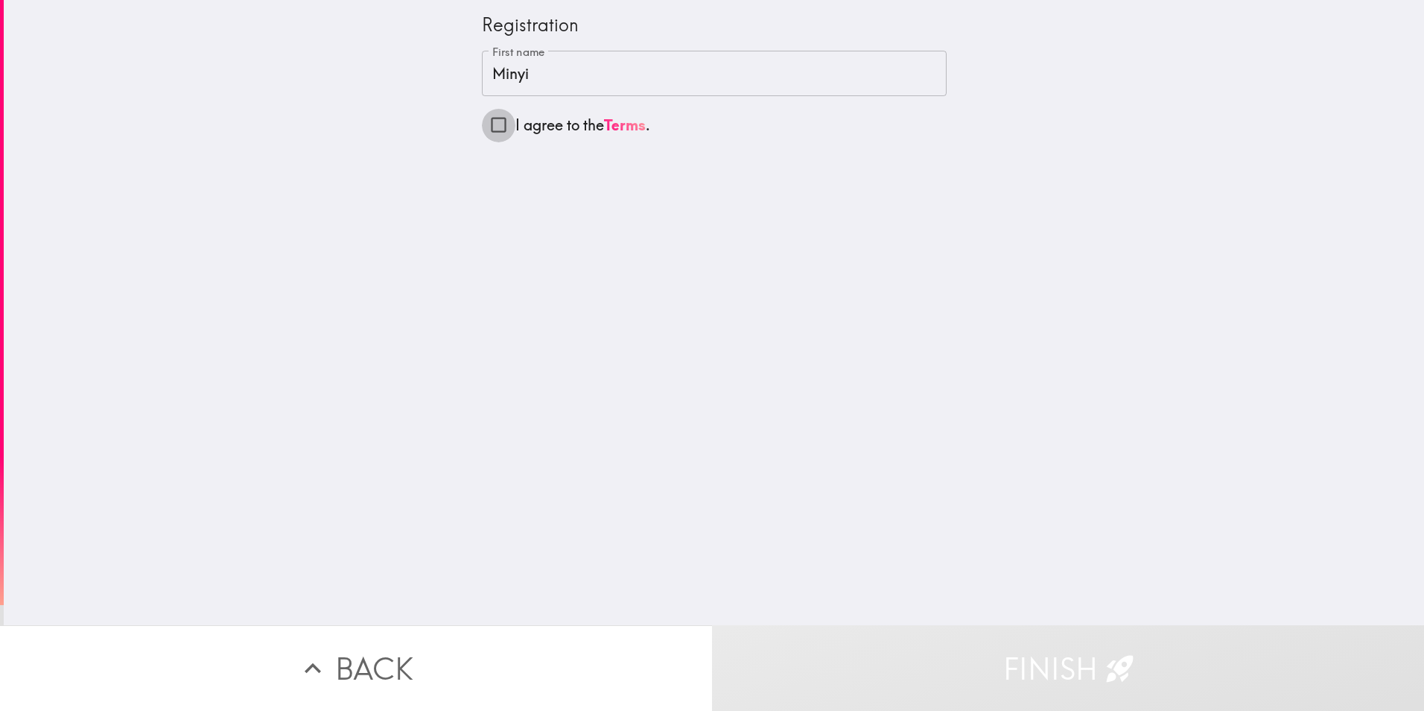
click at [486, 129] on input "I agree to the Terms ." at bounding box center [499, 125] width 34 height 34
checkbox input "true"
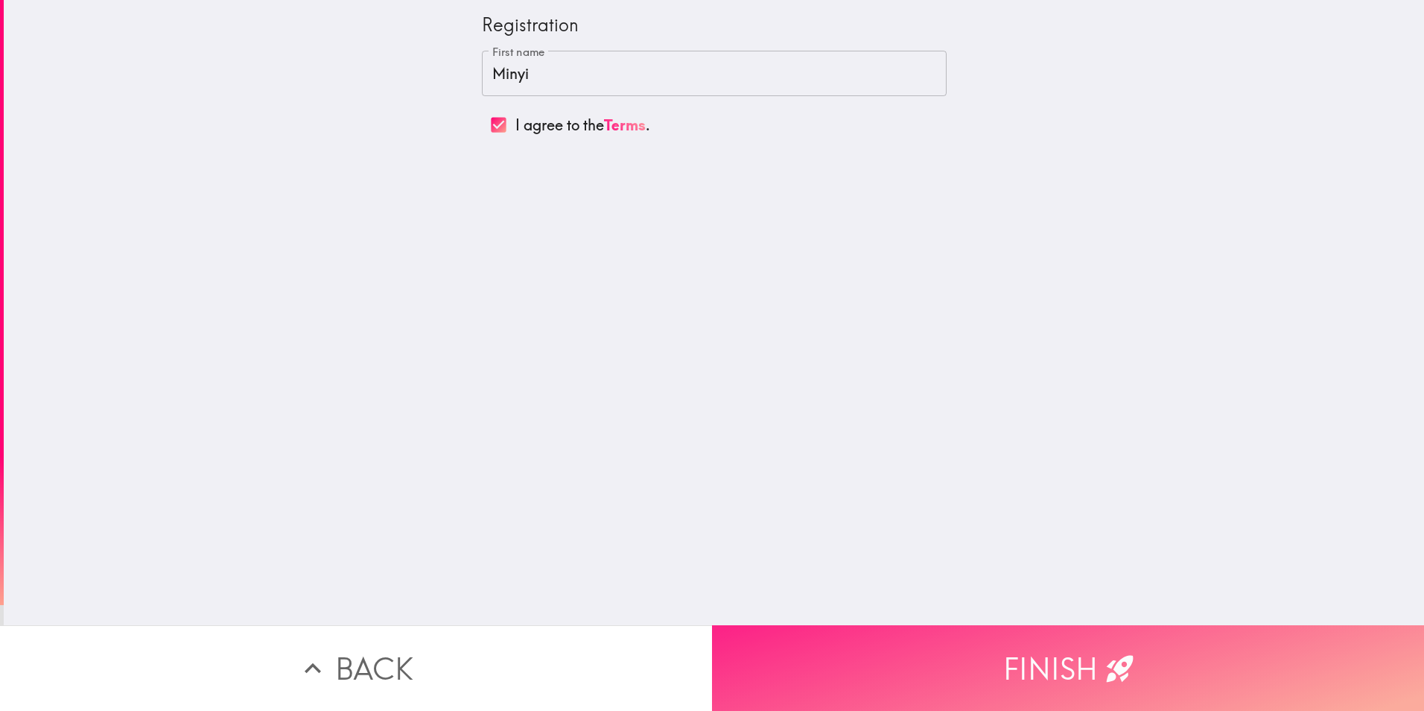
click at [908, 662] on button "Finish" at bounding box center [1068, 668] width 712 height 86
